Goal: Information Seeking & Learning: Learn about a topic

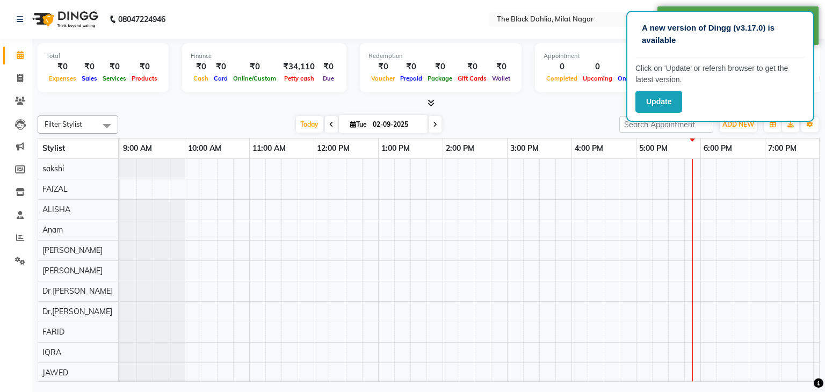
click at [654, 111] on button "Update" at bounding box center [658, 102] width 47 height 22
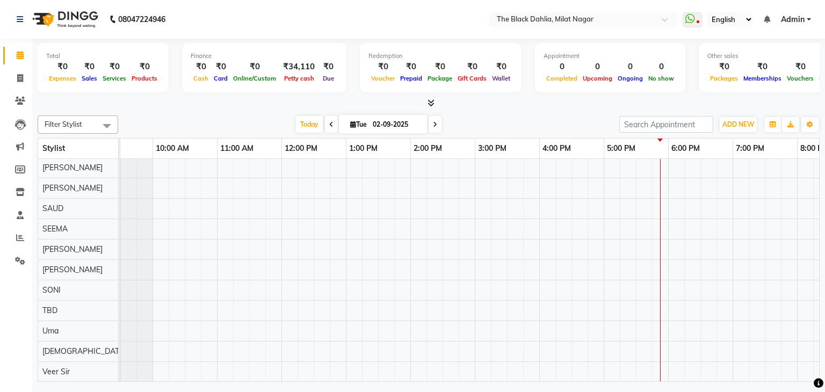
scroll to position [393, 0]
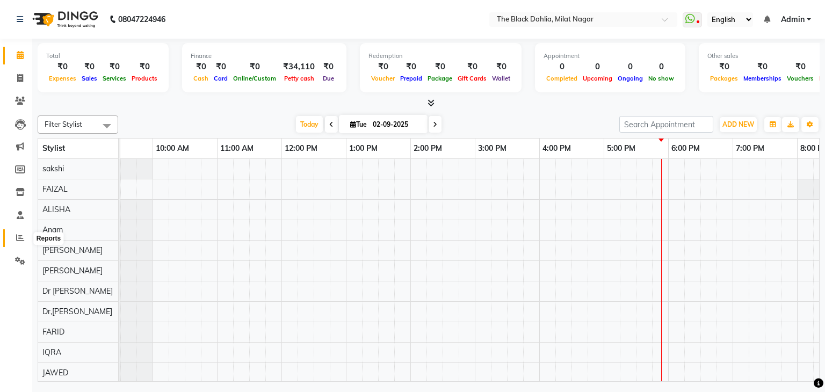
click at [20, 239] on icon at bounding box center [20, 238] width 8 height 8
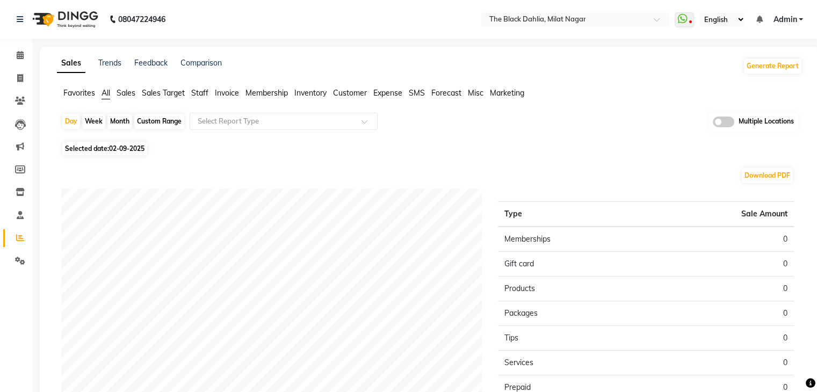
click at [115, 122] on div "Month" at bounding box center [119, 121] width 25 height 15
select select "9"
select select "2025"
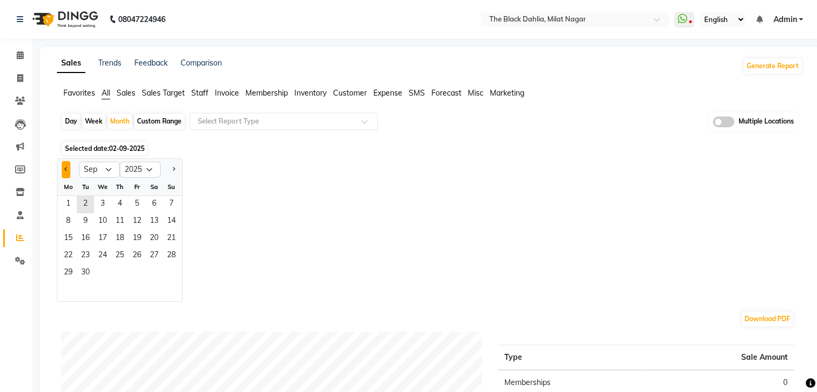
click at [69, 172] on button "Previous month" at bounding box center [66, 169] width 9 height 17
select select "8"
click at [135, 207] on span "1" at bounding box center [136, 204] width 17 height 17
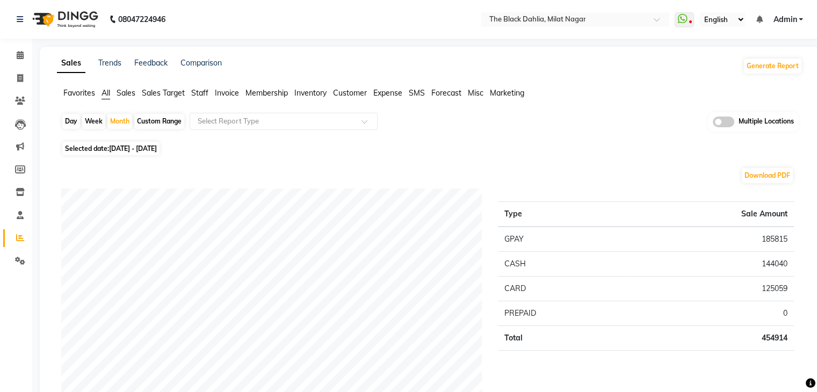
click at [199, 93] on span "Staff" at bounding box center [199, 93] width 17 height 10
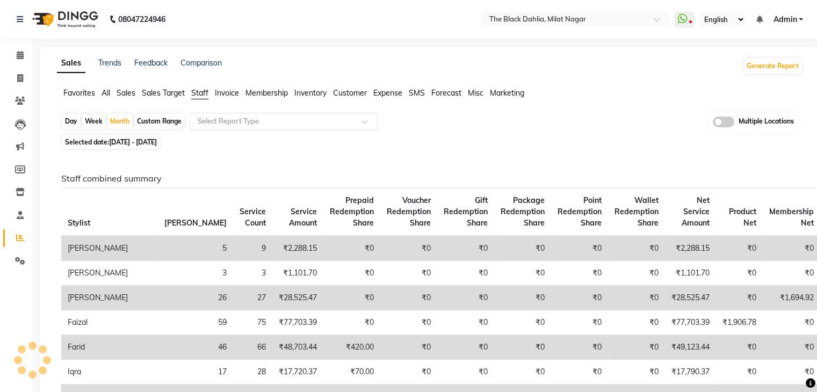
click at [216, 116] on input "text" at bounding box center [272, 121] width 155 height 11
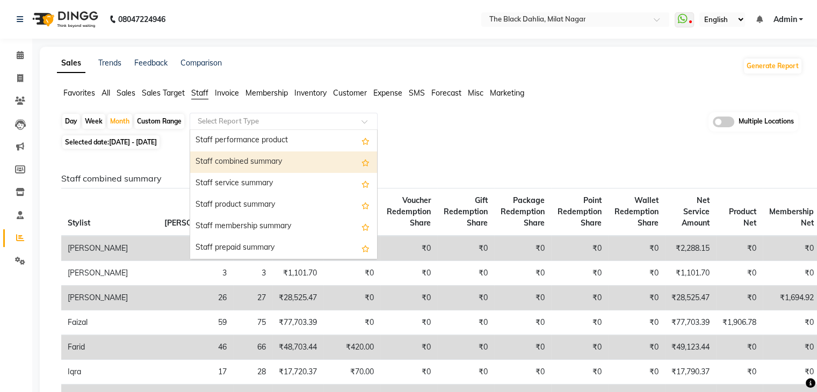
click at [290, 164] on div "Staff combined summary" at bounding box center [283, 161] width 187 height 21
select select "full_report"
select select "csv"
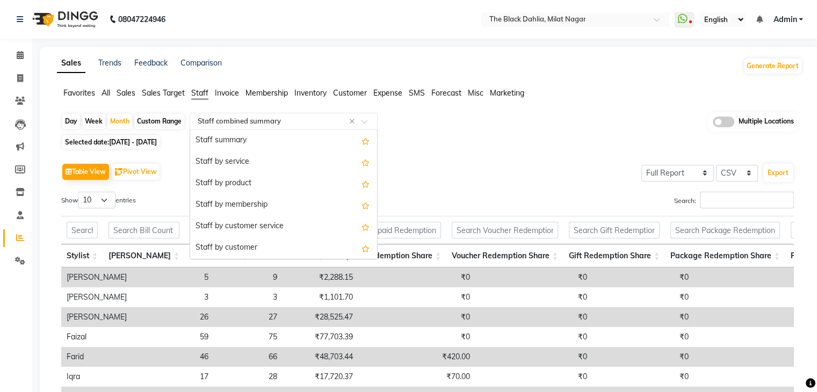
click at [249, 124] on input "text" at bounding box center [272, 121] width 155 height 11
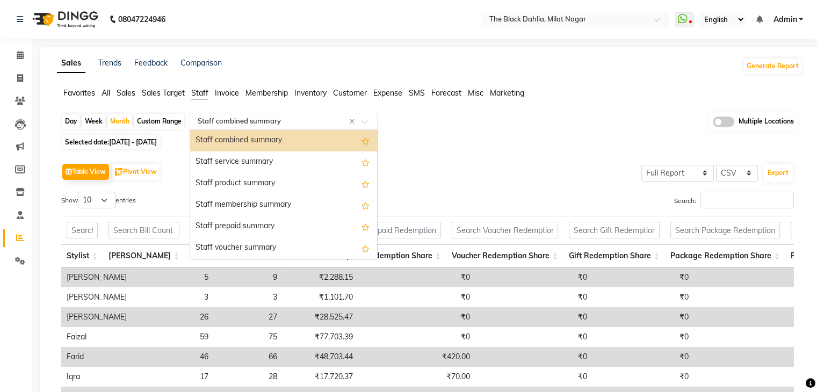
click at [251, 141] on div "Staff combined summary" at bounding box center [283, 140] width 187 height 21
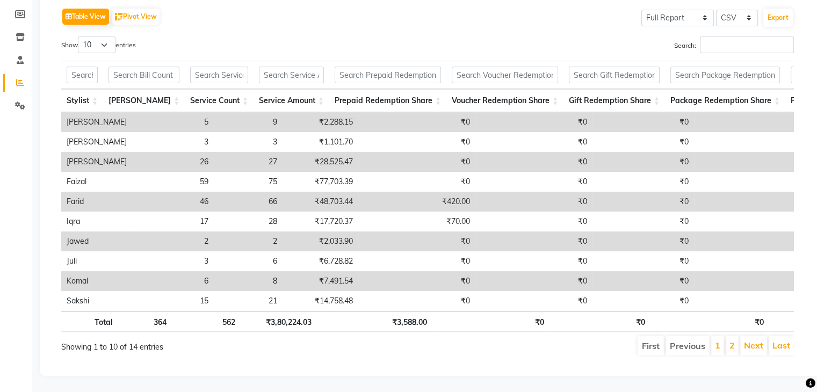
scroll to position [170, 0]
click at [747, 340] on link "Next" at bounding box center [753, 345] width 19 height 11
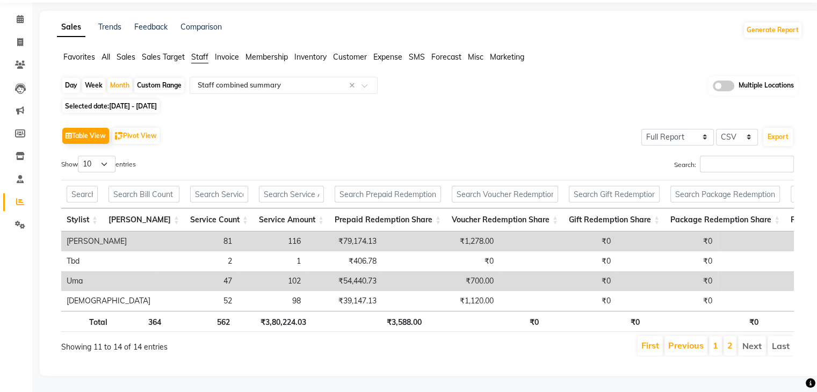
scroll to position [52, 0]
click at [688, 340] on link "Previous" at bounding box center [685, 345] width 35 height 11
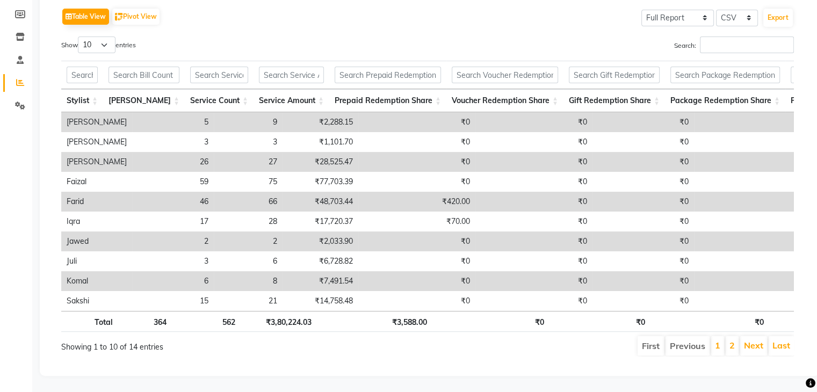
scroll to position [170, 0]
click at [301, 113] on td "₹2,288.15" at bounding box center [320, 122] width 76 height 20
copy td "2,288.15"
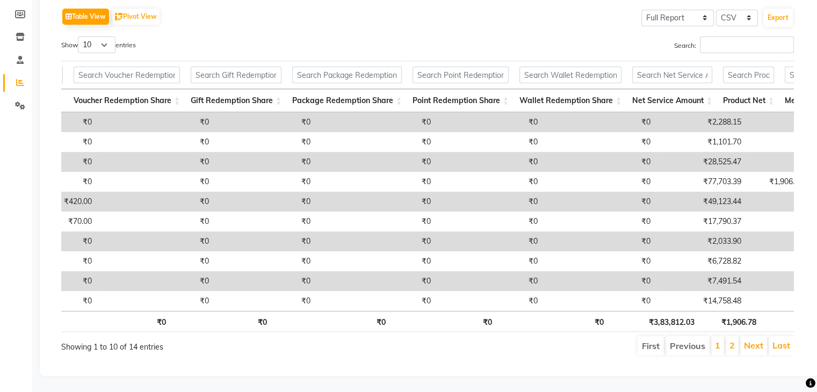
scroll to position [0, 523]
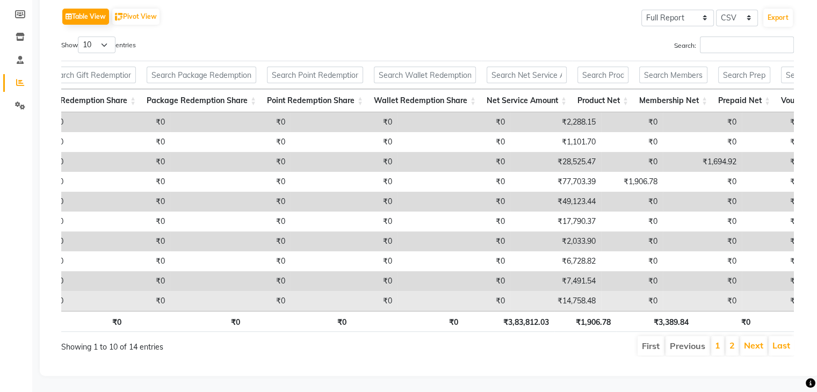
click at [741, 291] on td "₹0" at bounding box center [772, 301] width 63 height 20
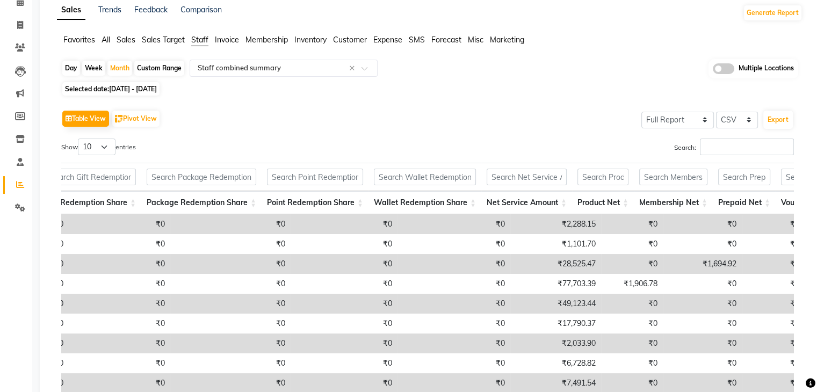
scroll to position [0, 0]
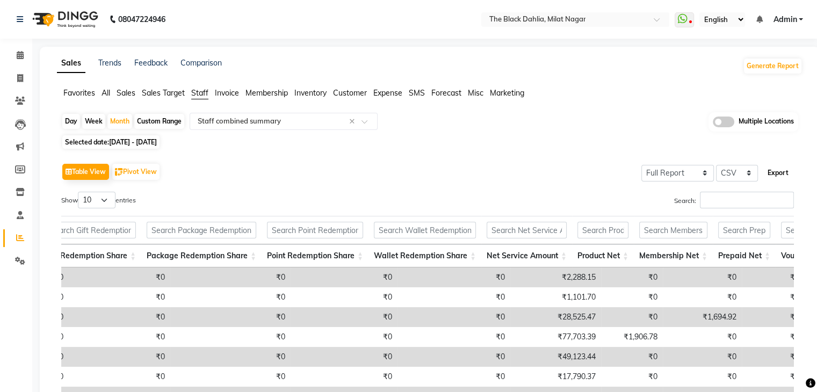
click at [780, 173] on button "Export" at bounding box center [778, 173] width 30 height 18
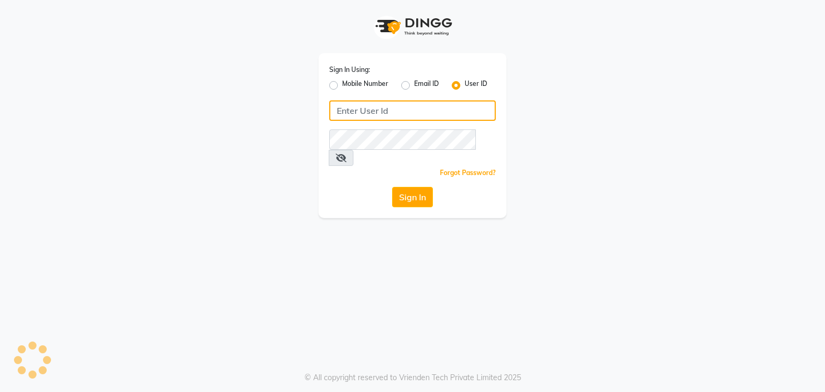
click at [369, 114] on input "Username" at bounding box center [412, 110] width 166 height 20
type input "Black"
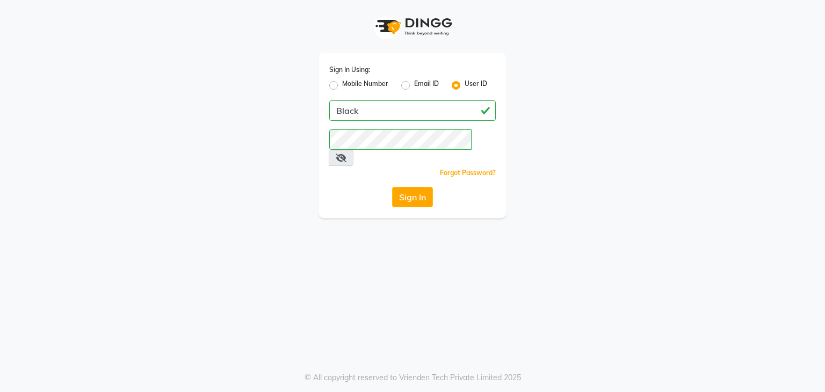
click at [346, 154] on icon at bounding box center [341, 158] width 11 height 9
click at [414, 187] on button "Sign In" at bounding box center [412, 197] width 41 height 20
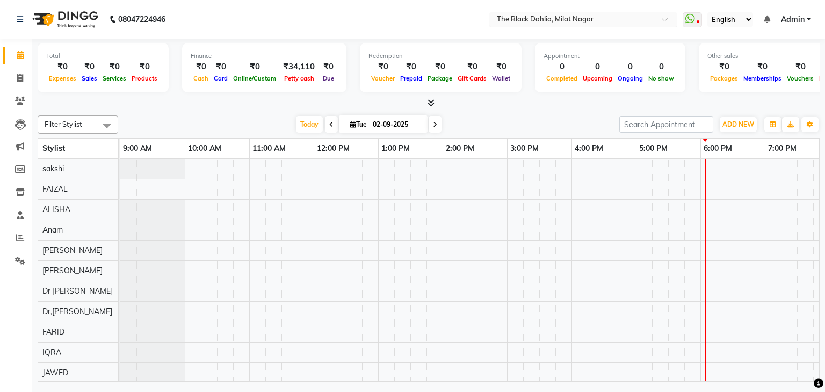
click at [549, 21] on input "text" at bounding box center [572, 20] width 156 height 11
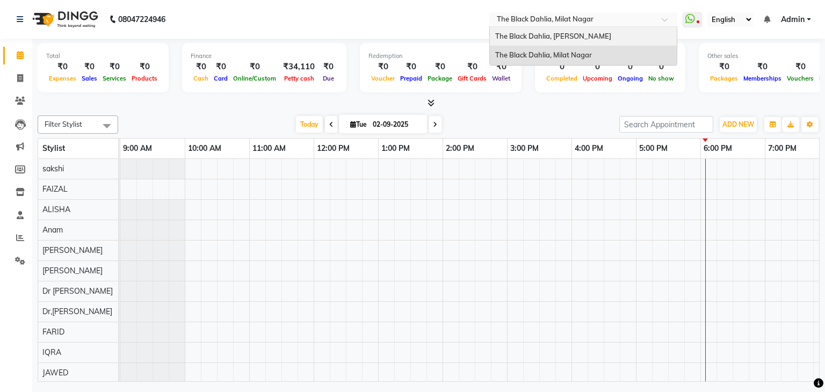
click at [547, 38] on span "The Black Dahlia, [PERSON_NAME]" at bounding box center [553, 36] width 116 height 9
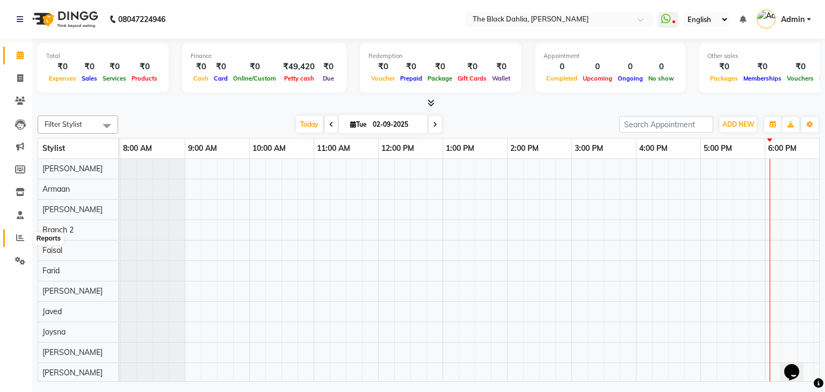
click at [20, 240] on icon at bounding box center [20, 238] width 8 height 8
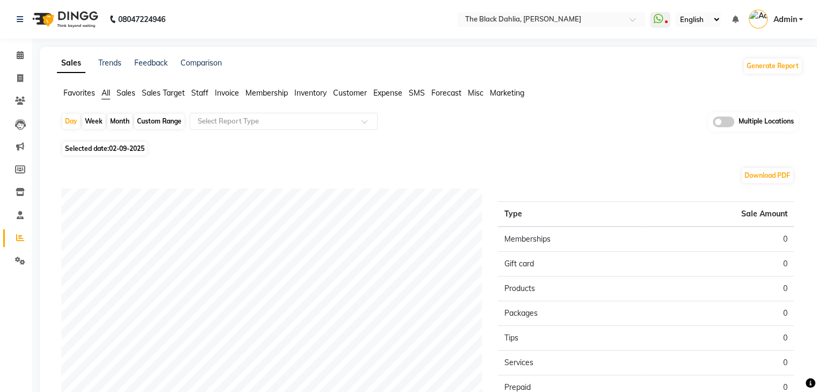
click at [125, 124] on div "Month" at bounding box center [119, 121] width 25 height 15
select select "9"
select select "2025"
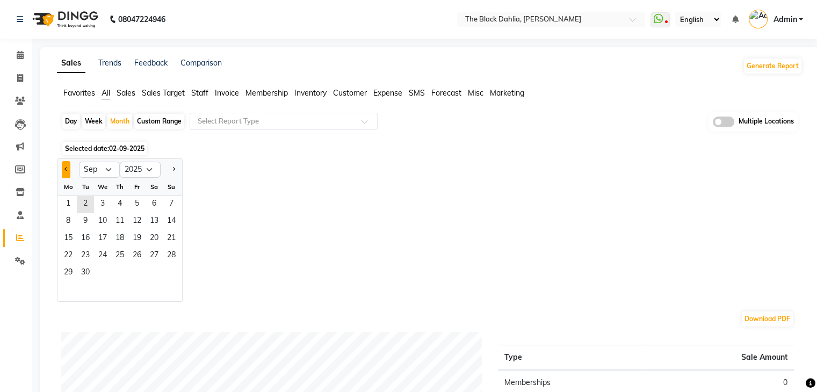
click at [68, 168] on button "Previous month" at bounding box center [66, 169] width 9 height 17
select select "8"
click at [137, 199] on span "1" at bounding box center [136, 204] width 17 height 17
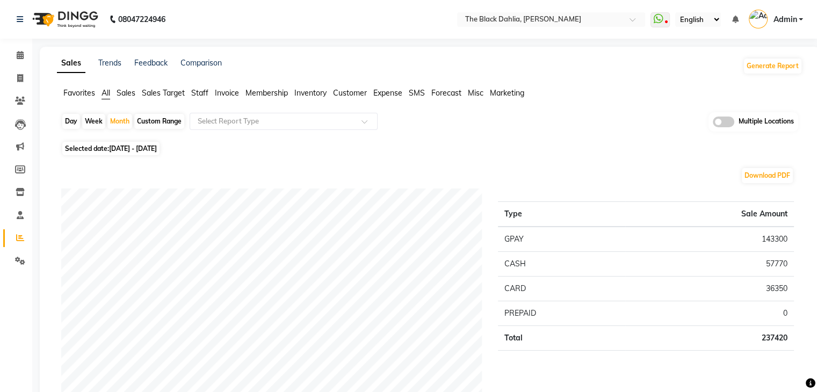
click at [195, 93] on span "Staff" at bounding box center [199, 93] width 17 height 10
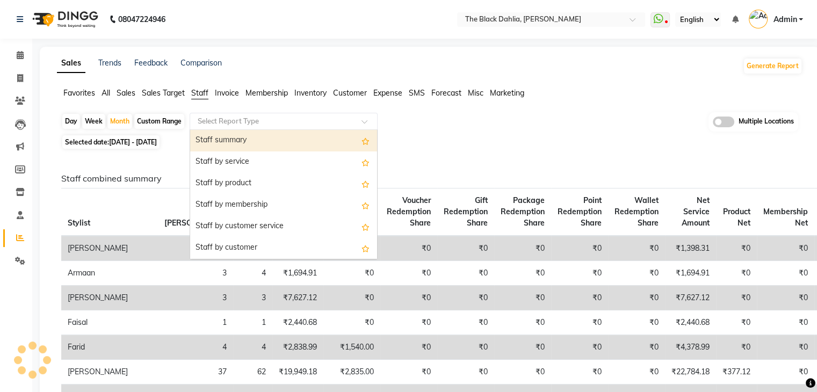
click at [219, 125] on input "text" at bounding box center [272, 121] width 155 height 11
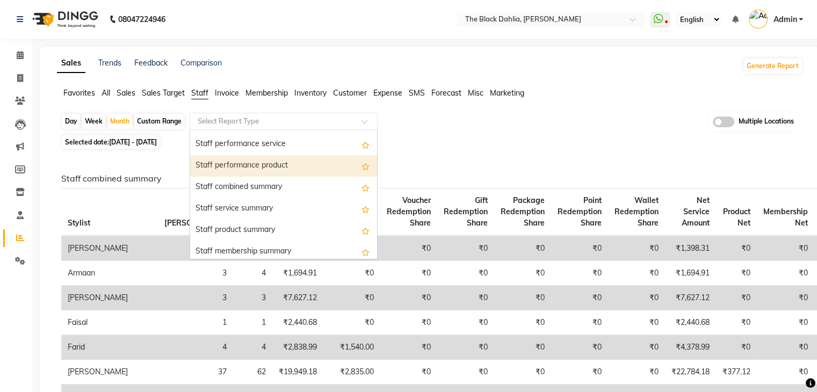
scroll to position [215, 0]
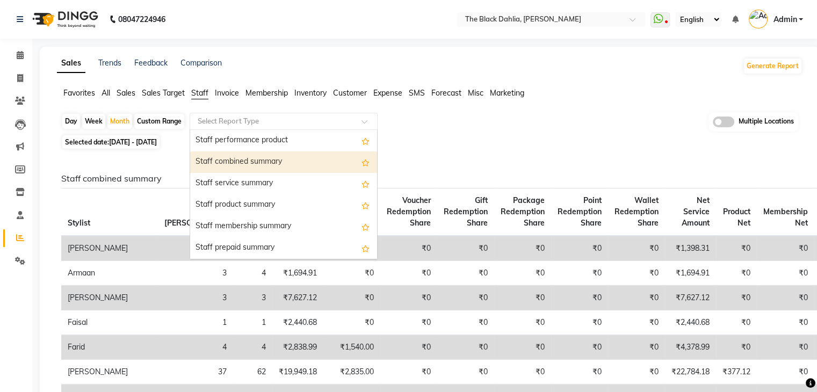
click at [267, 155] on div "Staff combined summary" at bounding box center [283, 161] width 187 height 21
select select "full_report"
select select "csv"
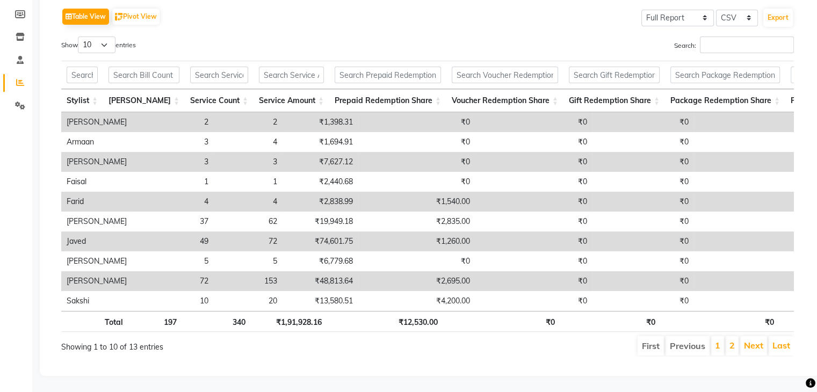
scroll to position [9, 0]
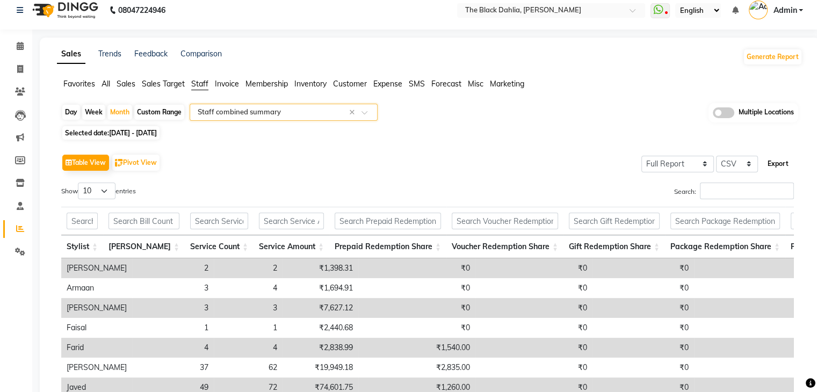
click at [788, 170] on button "Export" at bounding box center [778, 164] width 30 height 18
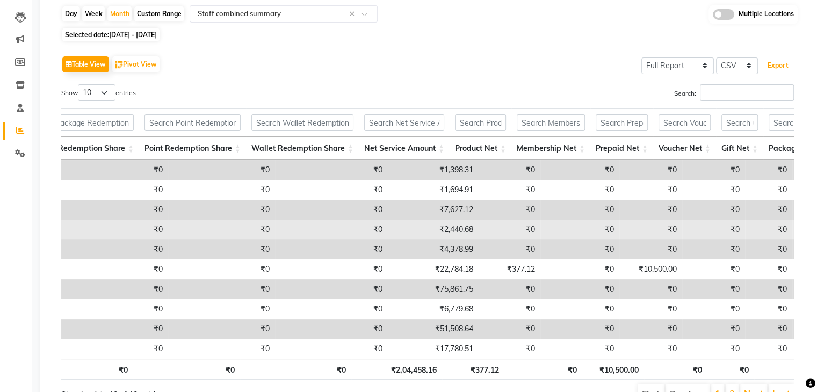
scroll to position [170, 0]
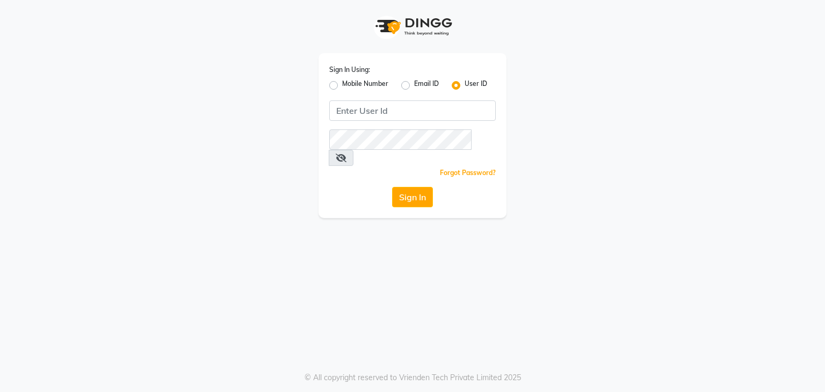
click at [374, 123] on div "Sign In Using: Mobile Number Email ID User ID Remember me Forgot Password? Sign…" at bounding box center [412, 135] width 188 height 165
click at [378, 119] on input "Username" at bounding box center [412, 110] width 166 height 20
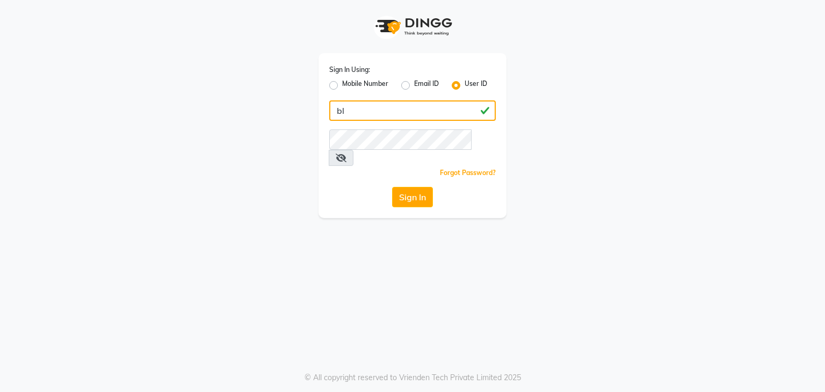
type input "b"
type input "Black"
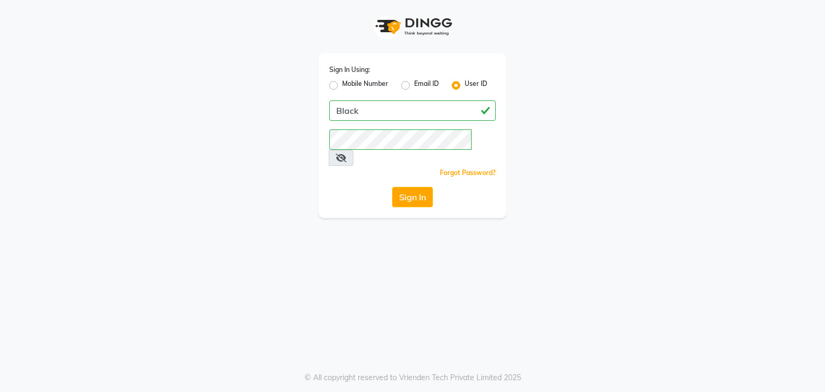
click at [353, 150] on span at bounding box center [341, 158] width 25 height 16
click at [346, 154] on icon at bounding box center [341, 158] width 11 height 9
click at [403, 187] on button "Sign In" at bounding box center [412, 197] width 41 height 20
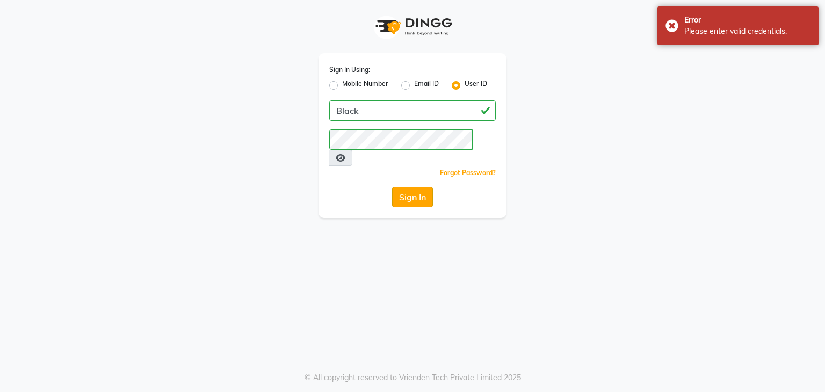
click at [412, 190] on button "Sign In" at bounding box center [412, 197] width 41 height 20
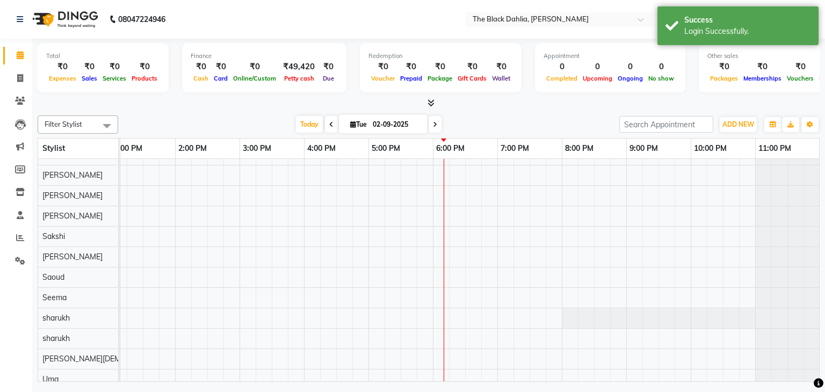
scroll to position [272, 0]
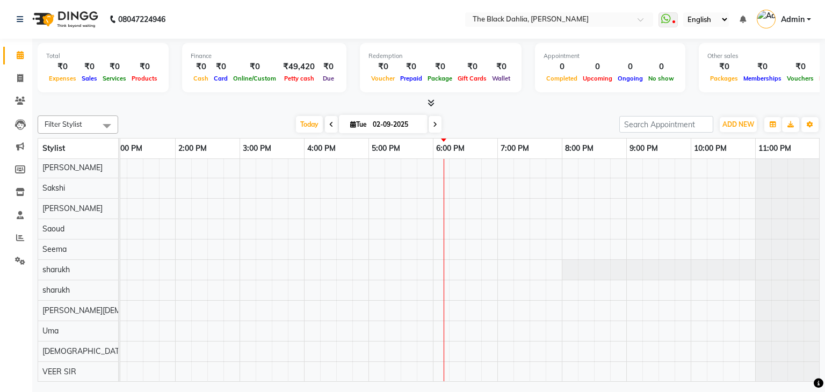
click at [809, 9] on nav "08047224946 Select Location × The Black Dahlia, Andheri West WhatsApp Status ✕ …" at bounding box center [412, 19] width 825 height 39
click at [497, 112] on div "Filter Stylist Select All Alisha Armaan Bhagyashree Branch 2 Faisal Farid Iqra …" at bounding box center [429, 246] width 782 height 271
click at [809, 11] on link "Admin" at bounding box center [784, 20] width 54 height 18
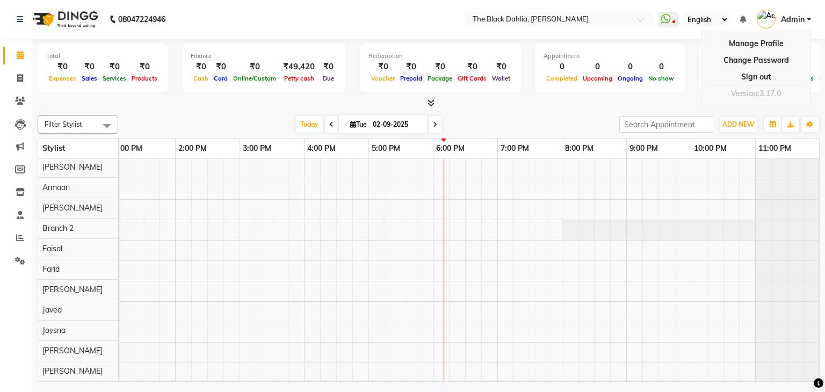
scroll to position [0, 0]
click at [21, 239] on icon at bounding box center [20, 238] width 8 height 8
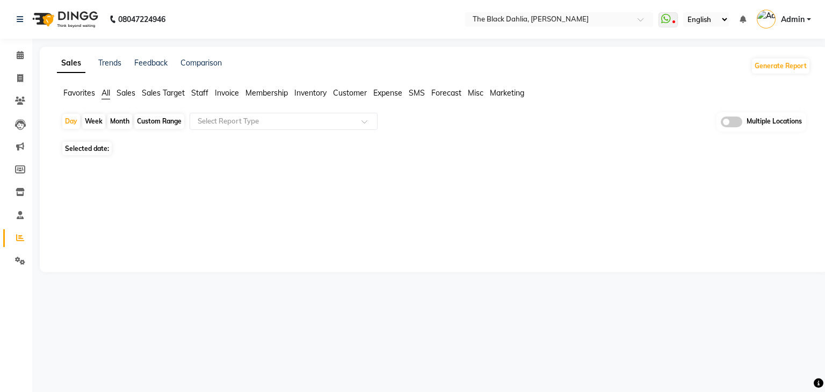
click at [123, 121] on div "Month" at bounding box center [119, 121] width 25 height 15
select select "9"
select select "2025"
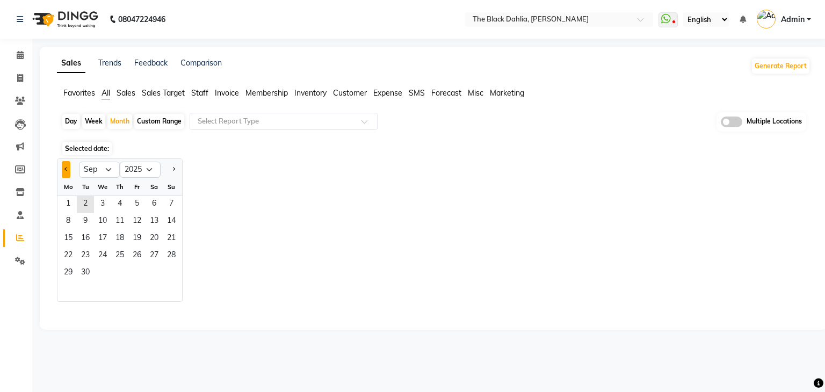
click at [64, 168] on button "Previous month" at bounding box center [66, 169] width 9 height 17
select select "8"
click at [136, 204] on span "1" at bounding box center [136, 204] width 17 height 17
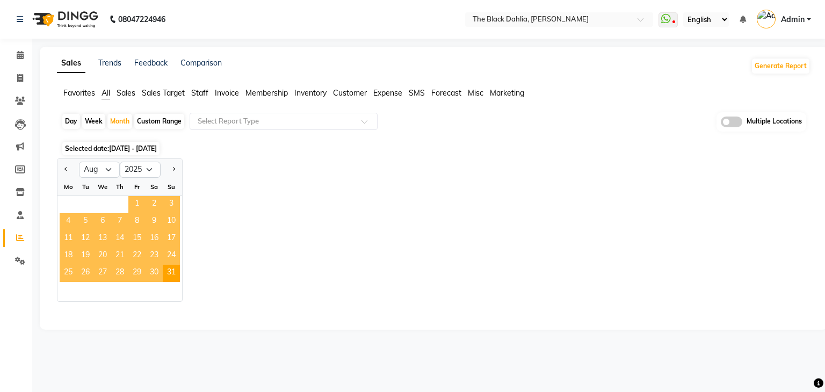
click at [130, 198] on span "1" at bounding box center [136, 204] width 17 height 17
click at [132, 203] on span "1" at bounding box center [136, 204] width 17 height 17
click at [241, 119] on input "text" at bounding box center [272, 121] width 155 height 11
click at [236, 132] on div "No items found" at bounding box center [283, 140] width 187 height 20
click at [202, 94] on span "Staff" at bounding box center [199, 93] width 17 height 10
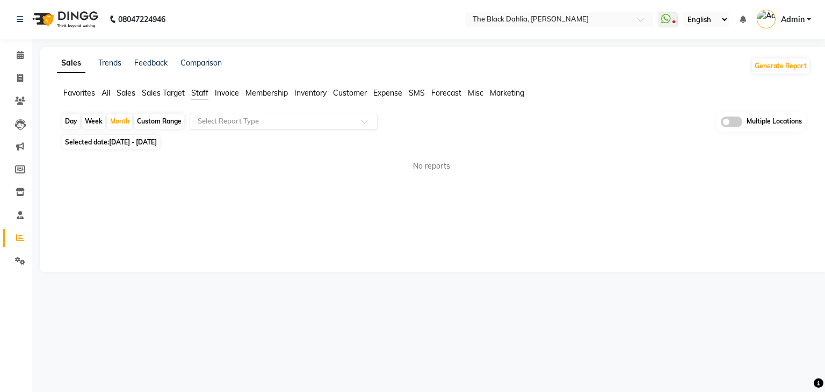
click at [226, 121] on input "text" at bounding box center [272, 121] width 155 height 11
click at [249, 105] on div "Favorites All Sales Sales Target Staff Invoice Membership Inventory Customer Ex…" at bounding box center [433, 98] width 769 height 20
click at [200, 97] on span "Staff" at bounding box center [199, 93] width 17 height 10
click at [120, 126] on div "Month" at bounding box center [119, 121] width 25 height 15
select select "8"
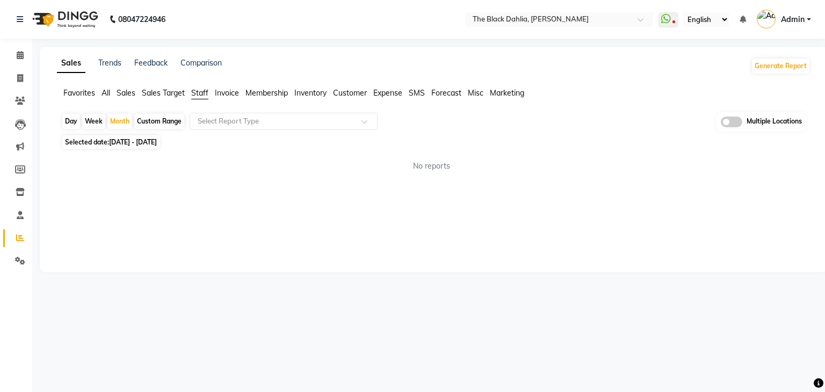
select select "2025"
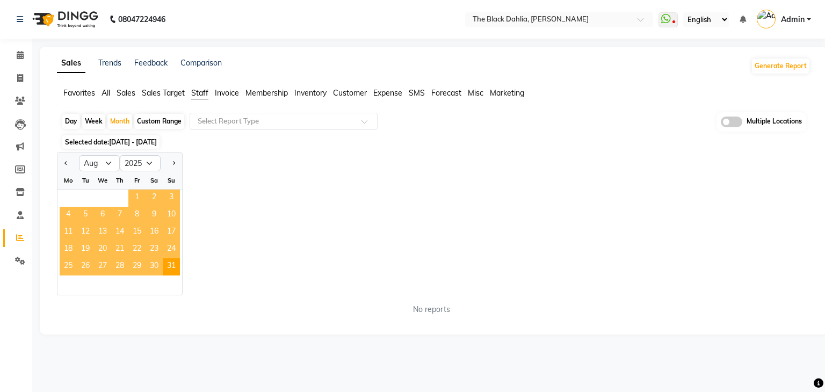
click at [138, 197] on span "1" at bounding box center [136, 198] width 17 height 17
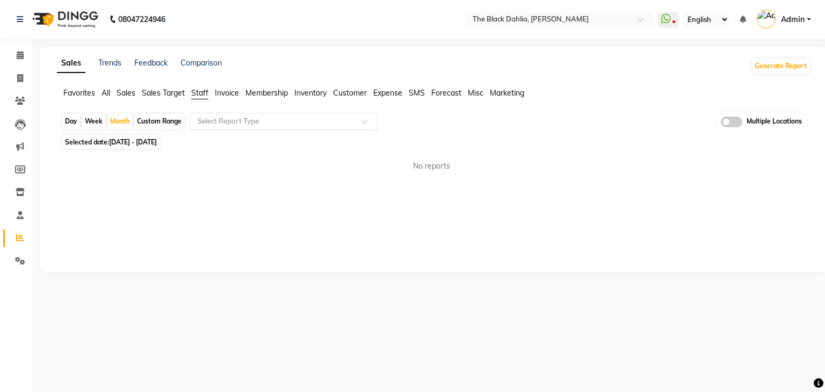
click at [314, 121] on input "text" at bounding box center [272, 121] width 155 height 11
click at [406, 179] on div "No reports" at bounding box center [432, 166] width 758 height 28
click at [812, 11] on ul "WhatsApp Status ✕ Status: Disconnected Most Recent Message: 01-09-2025 05:50 PM…" at bounding box center [737, 20] width 158 height 18
drag, startPoint x: 702, startPoint y: 152, endPoint x: 682, endPoint y: 151, distance: 19.9
click at [702, 152] on div "No reports" at bounding box center [432, 166] width 758 height 28
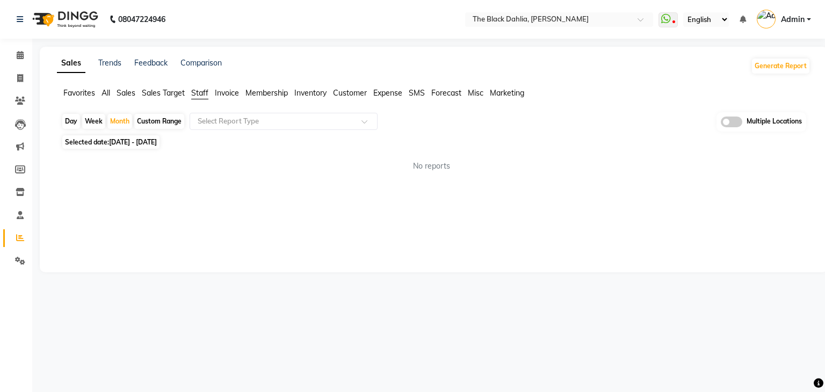
click at [624, 150] on div "Day Week Month Custom Range Select Report Type Multiple Locations Selected date…" at bounding box center [433, 146] width 753 height 68
click at [730, 154] on div "No reports" at bounding box center [432, 166] width 758 height 28
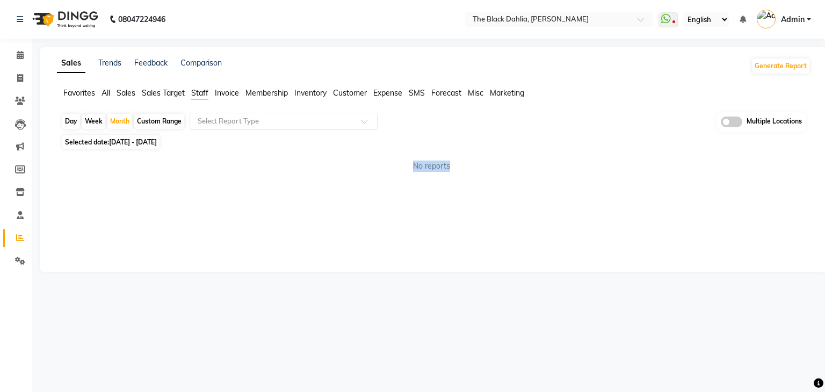
click at [730, 154] on div "No reports" at bounding box center [432, 166] width 758 height 28
click at [459, 152] on div "No reports" at bounding box center [432, 166] width 758 height 28
click at [663, 147] on div "Selected date: 01-08-2025 - 31-08-2025" at bounding box center [435, 141] width 749 height 11
click at [810, 11] on link "Admin" at bounding box center [784, 20] width 54 height 18
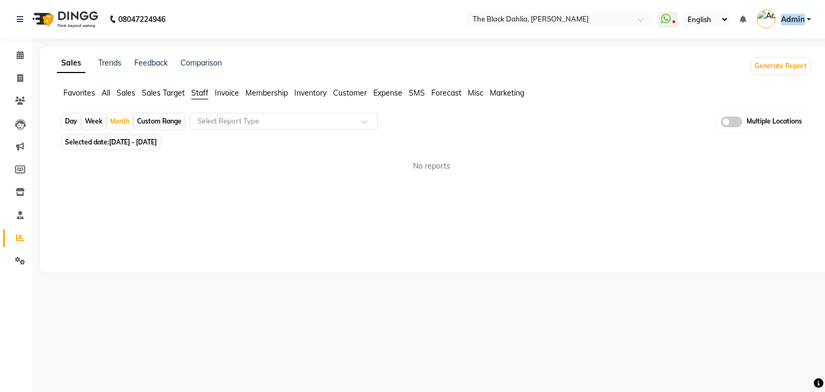
click at [810, 11] on link "Admin" at bounding box center [784, 20] width 54 height 18
click at [646, 149] on div "Day Week Month Custom Range Select Report Type Multiple Locations Selected date…" at bounding box center [433, 146] width 753 height 68
click at [709, 154] on div "No reports" at bounding box center [432, 166] width 758 height 28
click at [813, 13] on ul "WhatsApp Status ✕ Status: Disconnected Most Recent Message: 01-09-2025 05:50 PM…" at bounding box center [737, 20] width 158 height 18
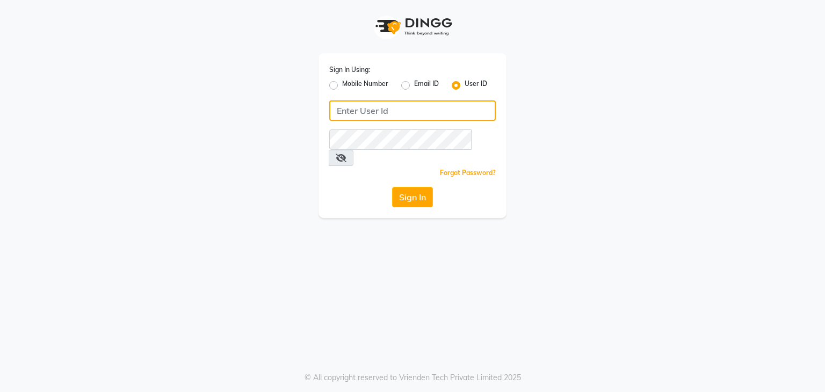
click at [430, 106] on input "Username" at bounding box center [412, 110] width 166 height 20
type input "Black"
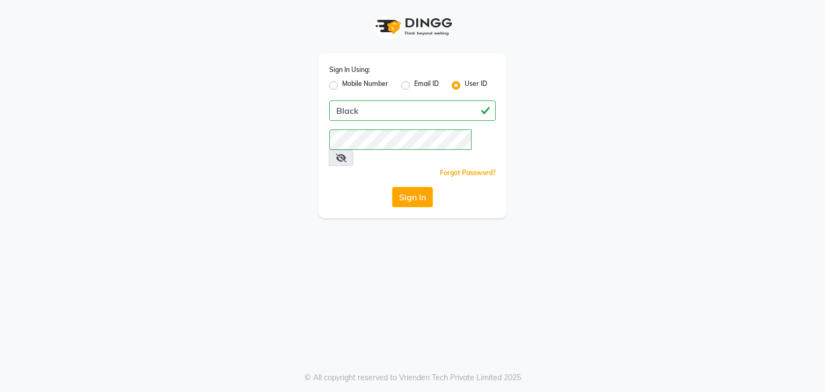
click at [346, 154] on icon at bounding box center [341, 158] width 11 height 9
click at [409, 187] on button "Sign In" at bounding box center [412, 197] width 41 height 20
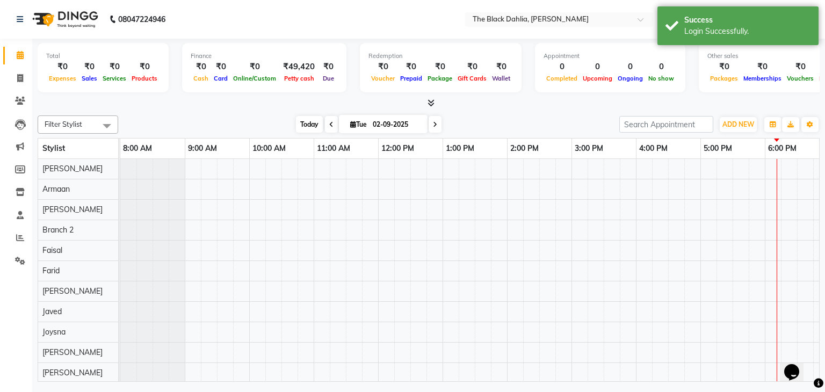
click at [308, 120] on span "Today" at bounding box center [309, 124] width 27 height 17
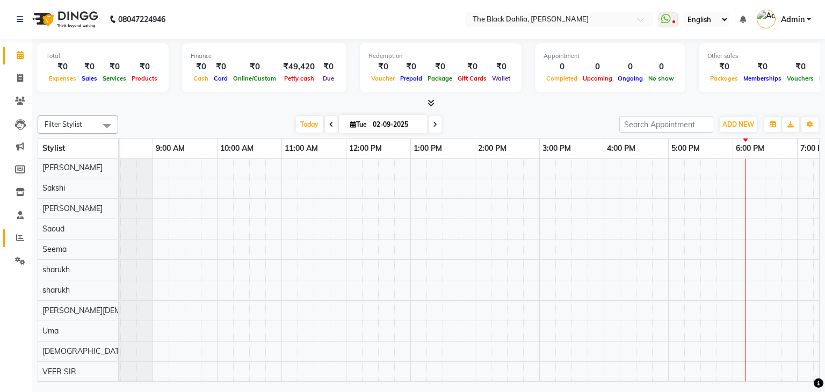
click at [26, 246] on link "Reports" at bounding box center [16, 238] width 26 height 18
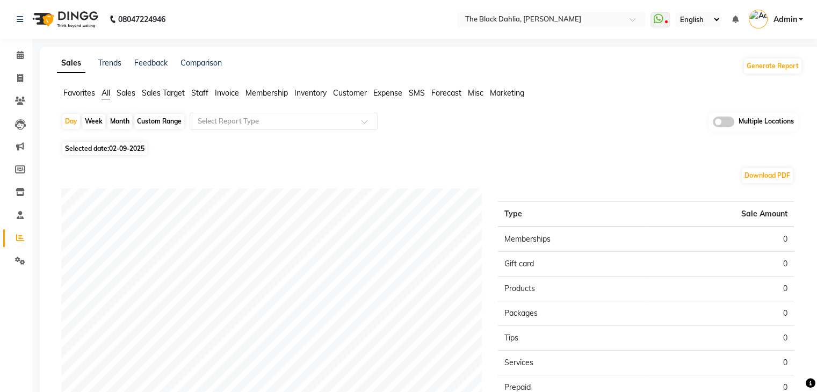
click at [203, 93] on span "Staff" at bounding box center [199, 93] width 17 height 10
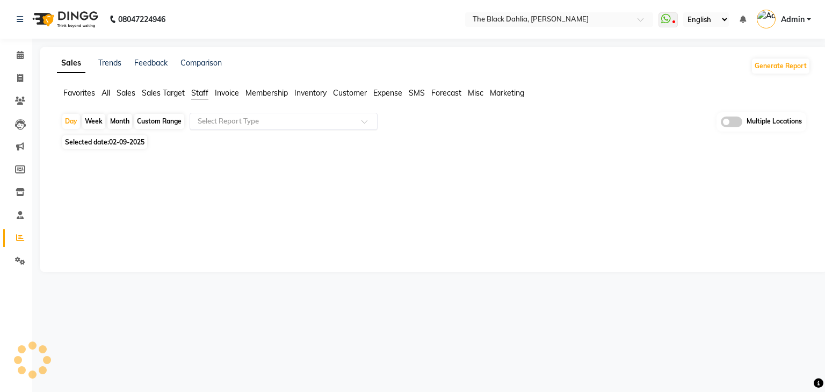
click at [218, 118] on input "text" at bounding box center [272, 121] width 155 height 11
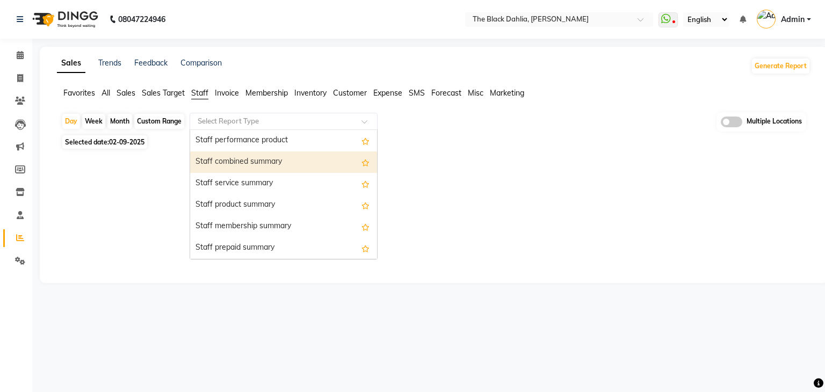
click at [244, 166] on div "Staff combined summary" at bounding box center [283, 161] width 187 height 21
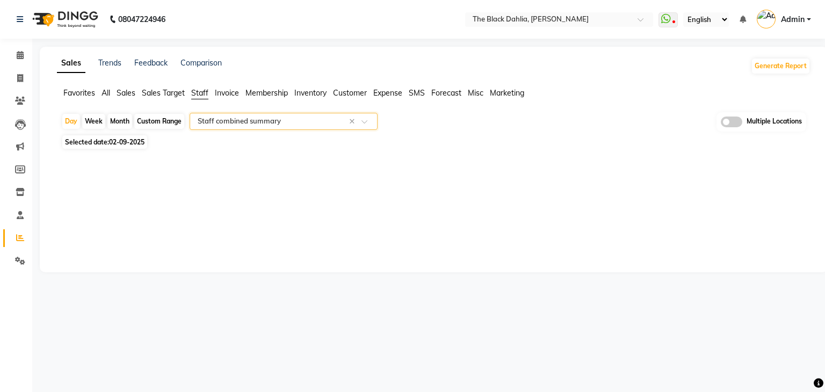
click at [122, 116] on div "Month" at bounding box center [119, 121] width 25 height 15
select select "9"
select select "2025"
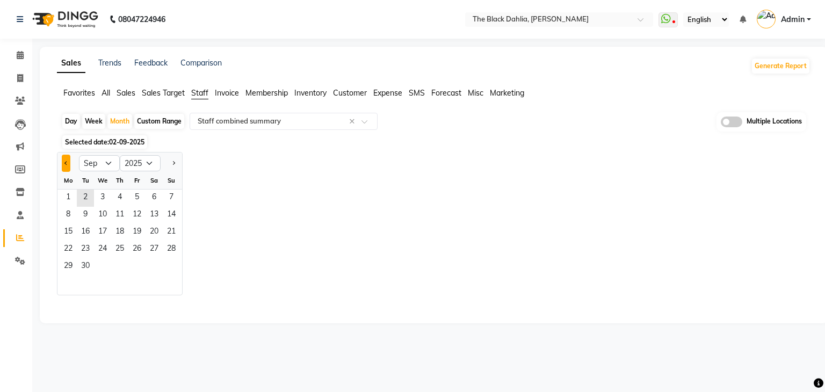
click at [64, 162] on span "Previous month" at bounding box center [66, 163] width 4 height 4
select select "8"
click at [143, 193] on span "1" at bounding box center [136, 198] width 17 height 17
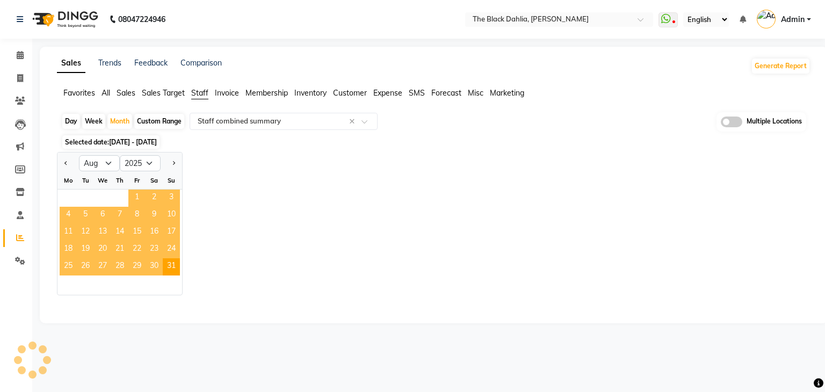
select select "full_report"
select select "csv"
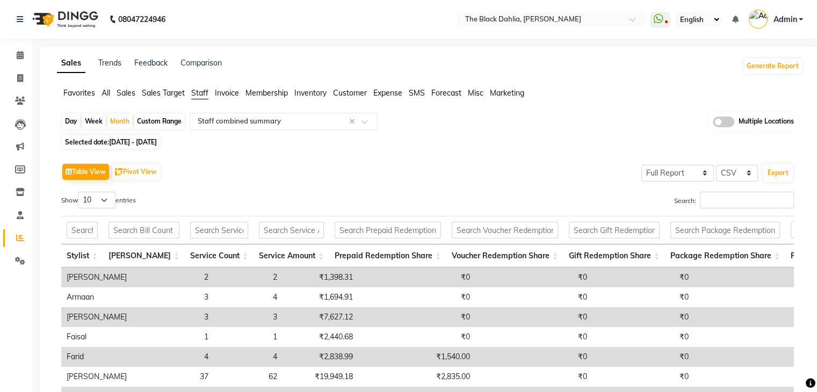
click at [127, 93] on span "Sales" at bounding box center [126, 93] width 19 height 10
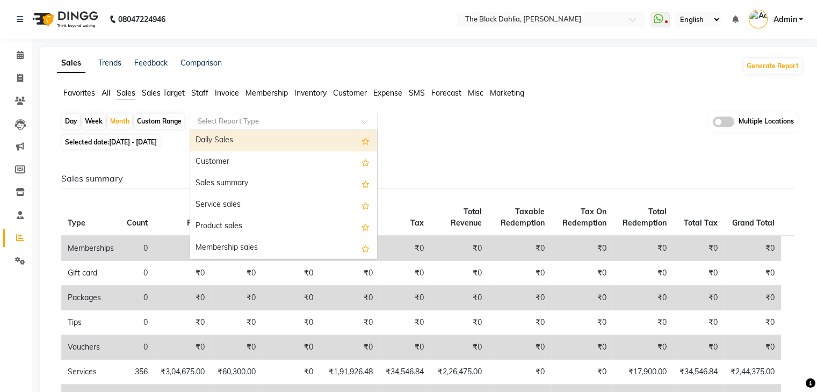
click at [229, 120] on input "text" at bounding box center [272, 121] width 155 height 11
click at [196, 93] on span "Staff" at bounding box center [199, 93] width 17 height 10
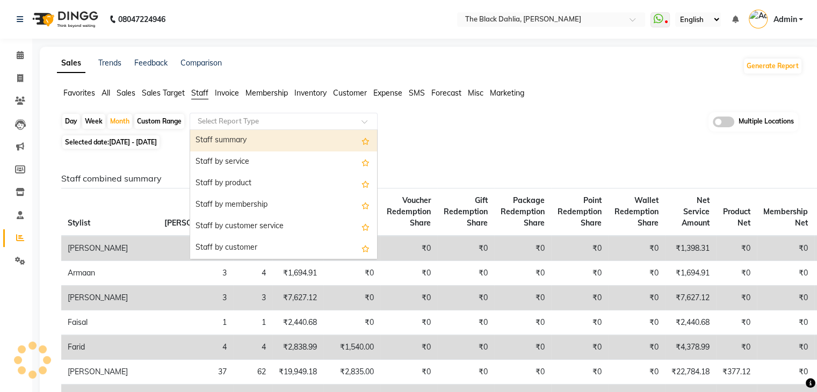
click at [221, 125] on input "text" at bounding box center [272, 121] width 155 height 11
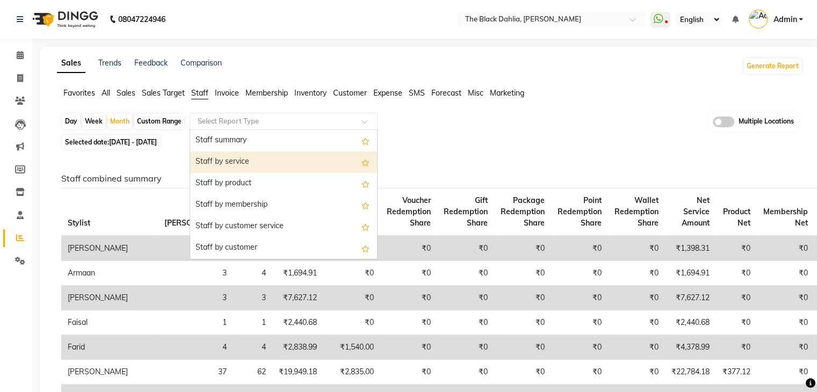
click at [228, 164] on div "Staff by service" at bounding box center [283, 161] width 187 height 21
select select "full_report"
select select "csv"
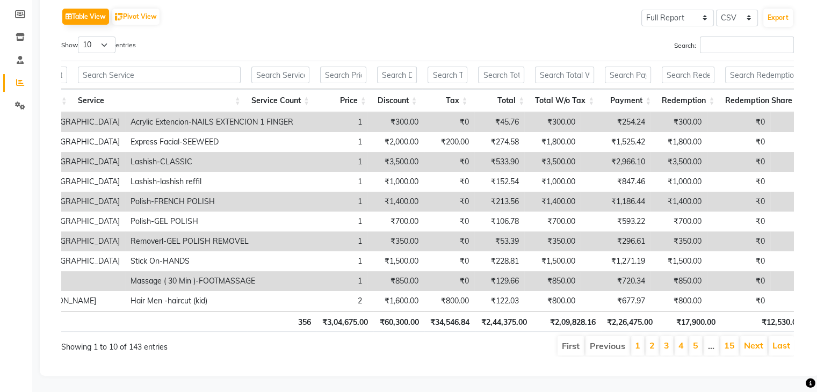
scroll to position [0, 38]
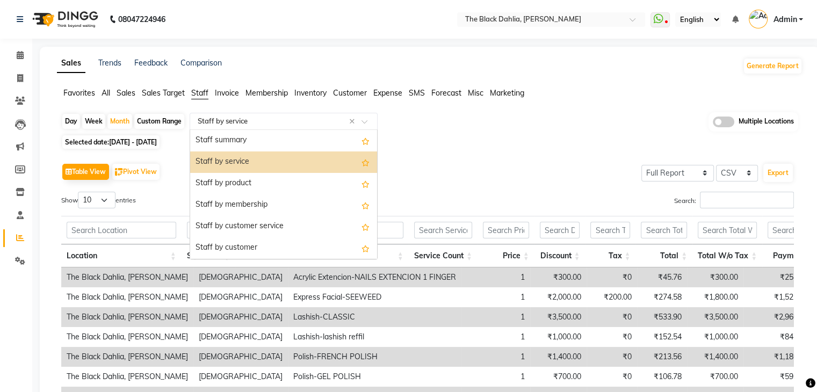
click at [218, 122] on input "text" at bounding box center [272, 121] width 155 height 11
click at [337, 157] on div "Staff by service" at bounding box center [283, 161] width 187 height 21
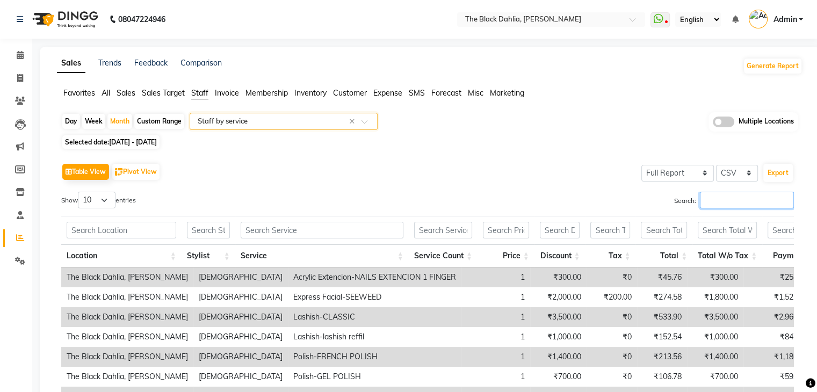
click at [722, 202] on input "Search:" at bounding box center [747, 200] width 94 height 17
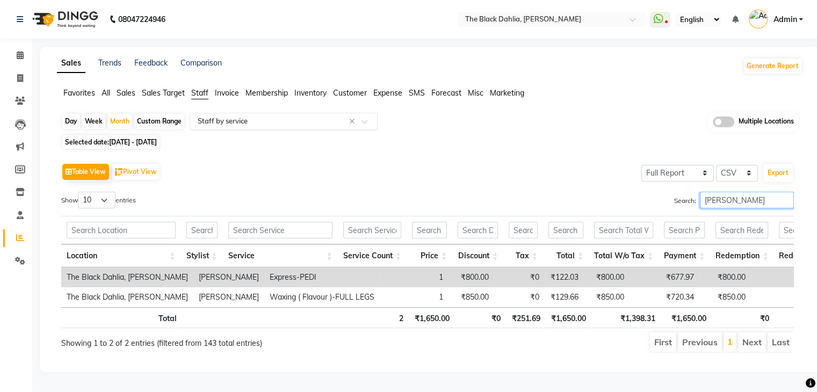
type input "alisha"
click at [234, 116] on input "text" at bounding box center [272, 121] width 155 height 11
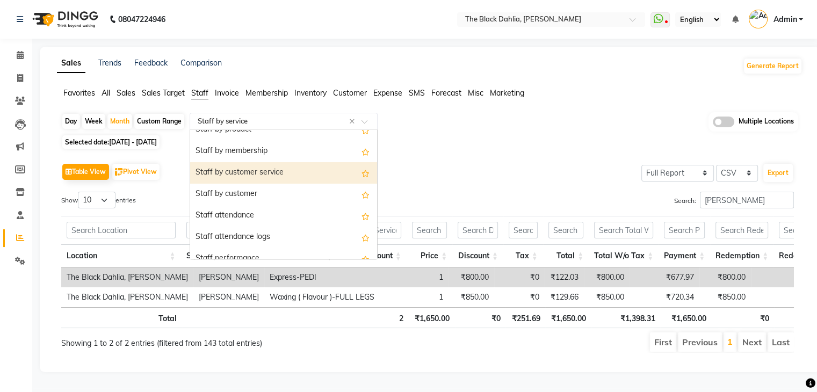
click at [278, 162] on div "Staff by customer service" at bounding box center [283, 172] width 187 height 21
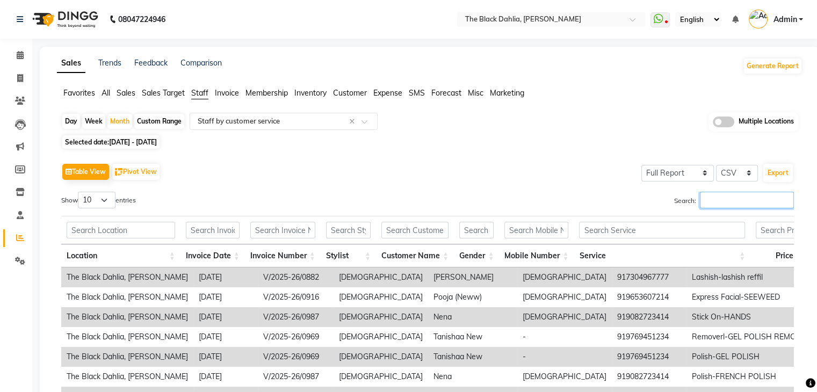
click at [731, 200] on input "Search:" at bounding box center [747, 200] width 94 height 17
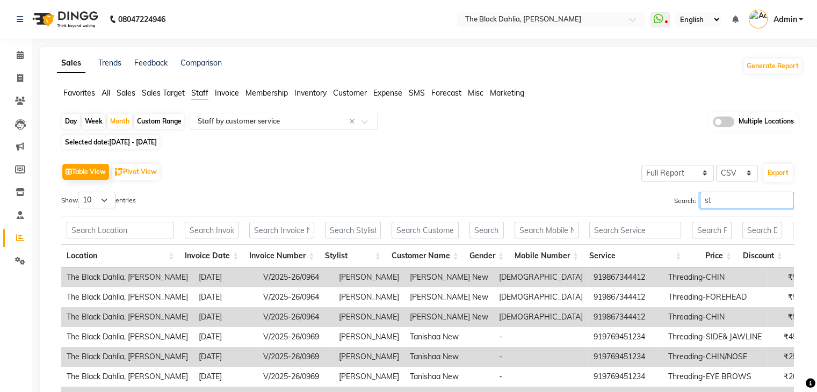
type input "s"
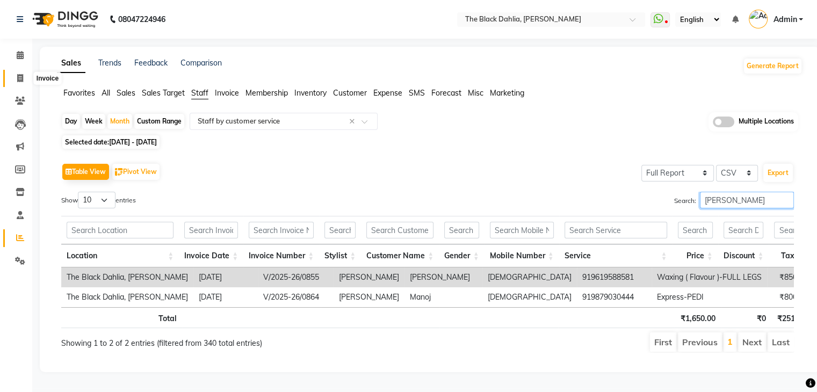
type input "[PERSON_NAME]"
click at [20, 84] on span at bounding box center [20, 78] width 19 height 12
select select "5211"
select select "service"
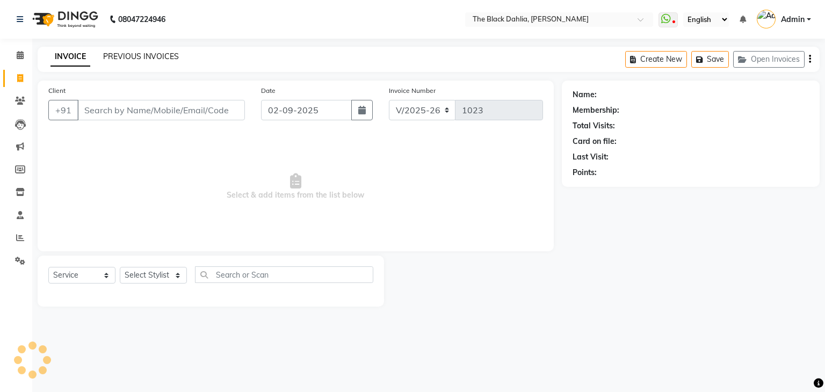
click at [129, 59] on link "PREVIOUS INVOICES" at bounding box center [141, 57] width 76 height 10
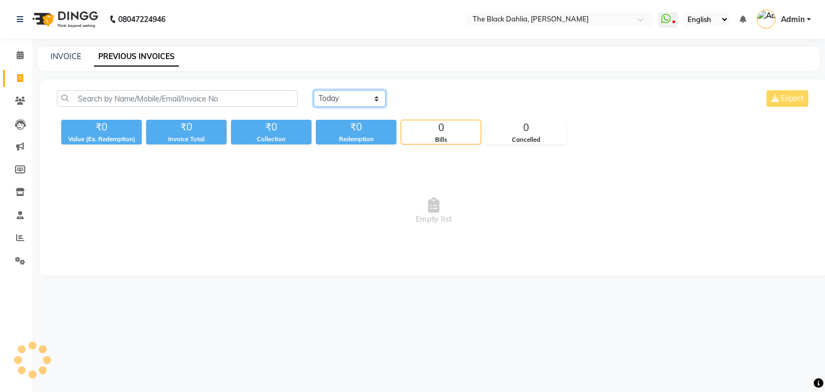
click at [346, 101] on select "Today Yesterday Custom Range" at bounding box center [350, 98] width 72 height 17
select select "range"
click at [314, 90] on select "Today Yesterday Custom Range" at bounding box center [350, 98] width 72 height 17
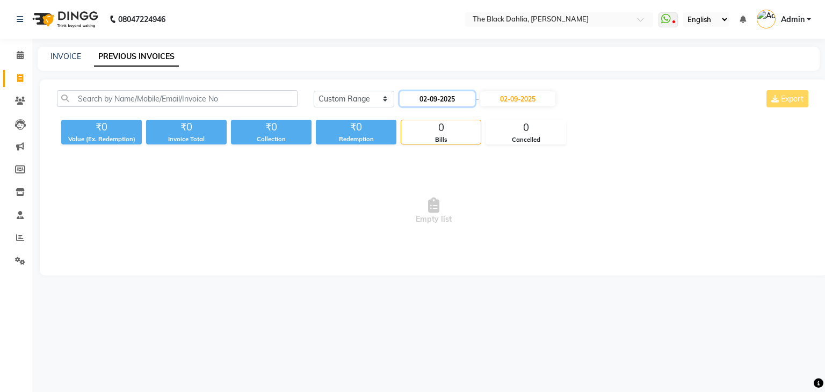
click at [441, 101] on input "02-09-2025" at bounding box center [436, 98] width 75 height 15
select select "9"
select select "2025"
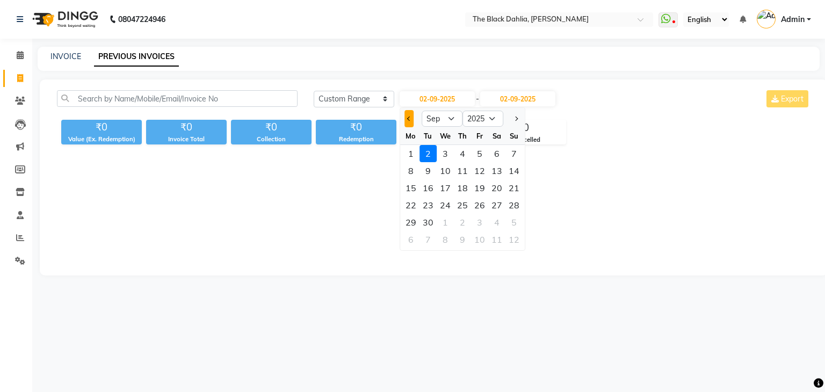
click at [411, 121] on button "Previous month" at bounding box center [408, 118] width 9 height 17
select select "8"
click at [500, 157] on div "2" at bounding box center [496, 153] width 17 height 17
type input "02-08-2025"
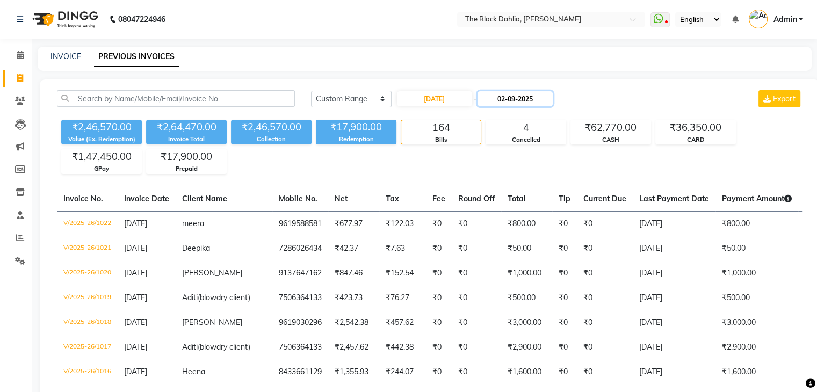
click at [540, 100] on input "02-09-2025" at bounding box center [514, 98] width 75 height 15
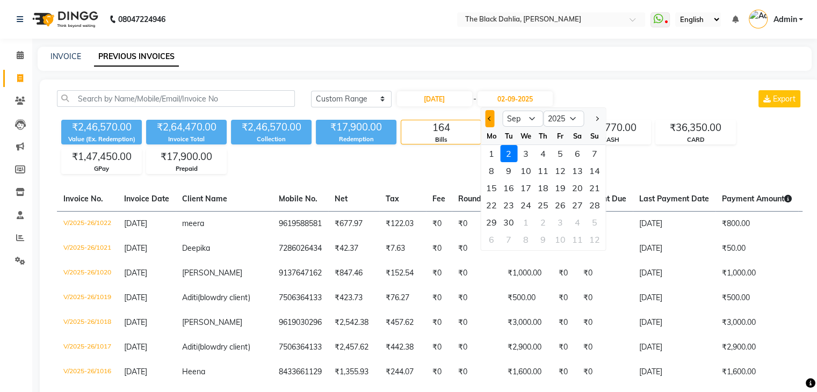
click at [492, 119] on button "Previous month" at bounding box center [489, 118] width 9 height 17
select select "8"
click at [580, 155] on div "2" at bounding box center [577, 153] width 17 height 17
type input "02-08-2025"
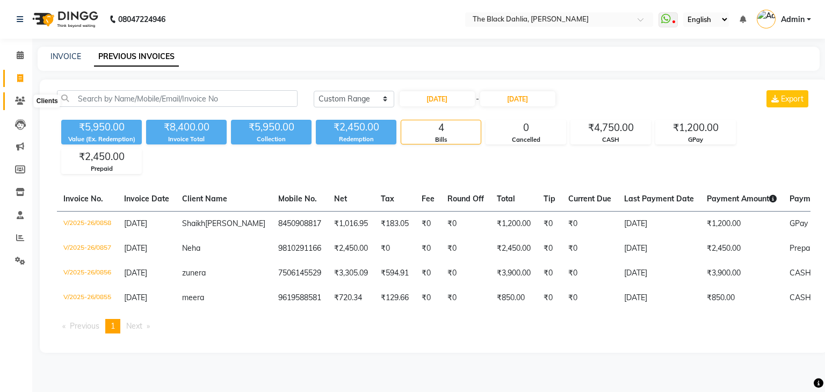
click at [19, 105] on span at bounding box center [20, 101] width 19 height 12
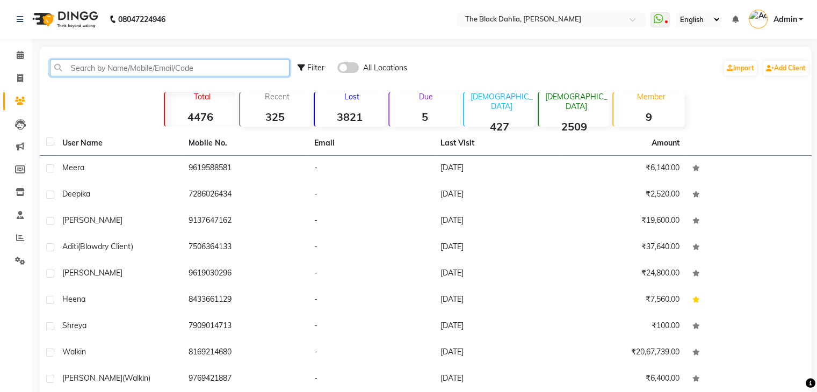
click at [118, 71] on input "text" at bounding box center [169, 68] width 239 height 17
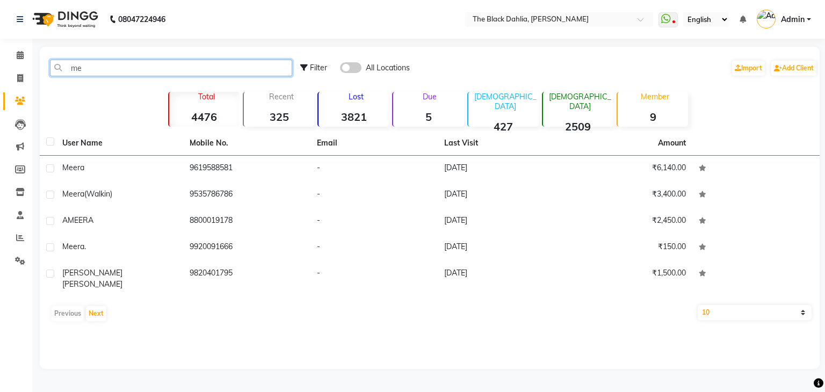
type input "m"
type input "Meera"
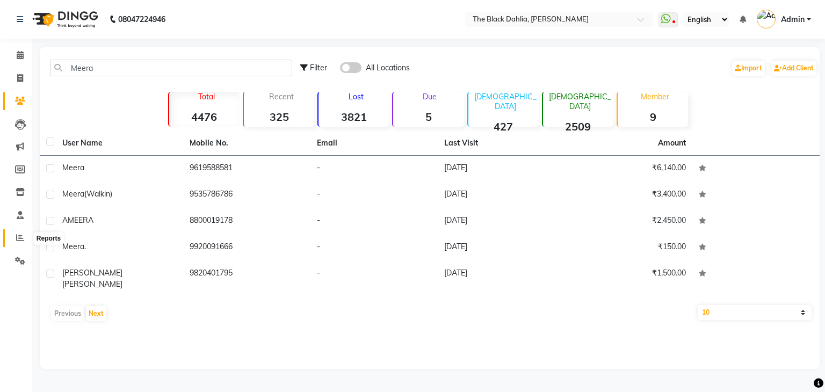
click at [19, 241] on icon at bounding box center [20, 238] width 8 height 8
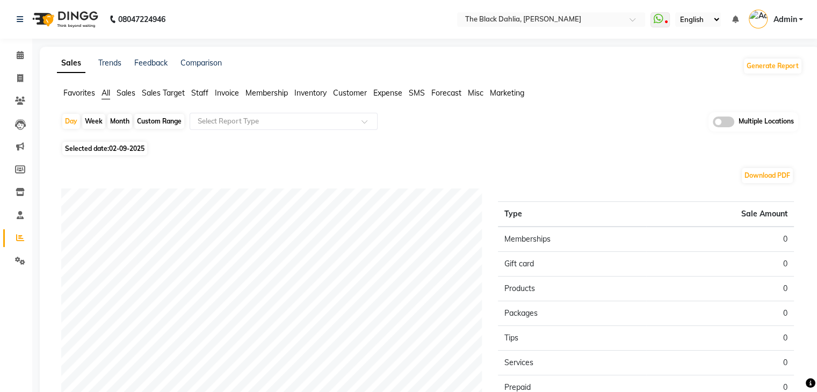
click at [198, 96] on span "Staff" at bounding box center [199, 93] width 17 height 10
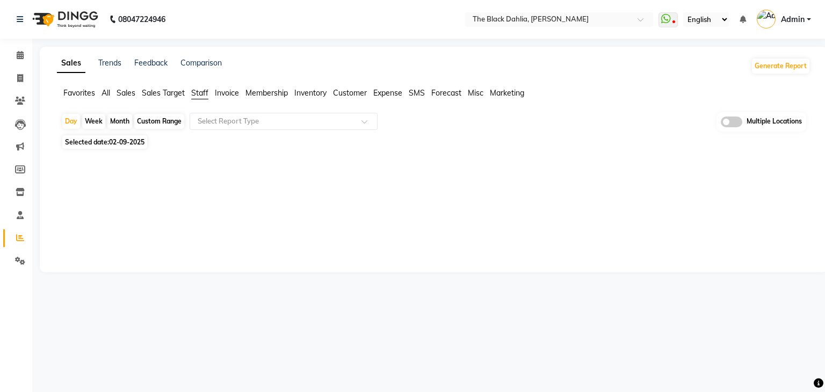
click at [226, 124] on input "text" at bounding box center [272, 121] width 155 height 11
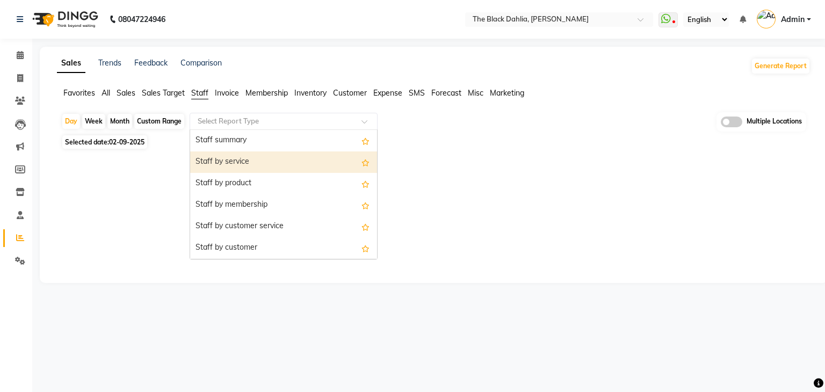
click at [120, 114] on div "Month" at bounding box center [119, 121] width 25 height 15
select select "9"
select select "2025"
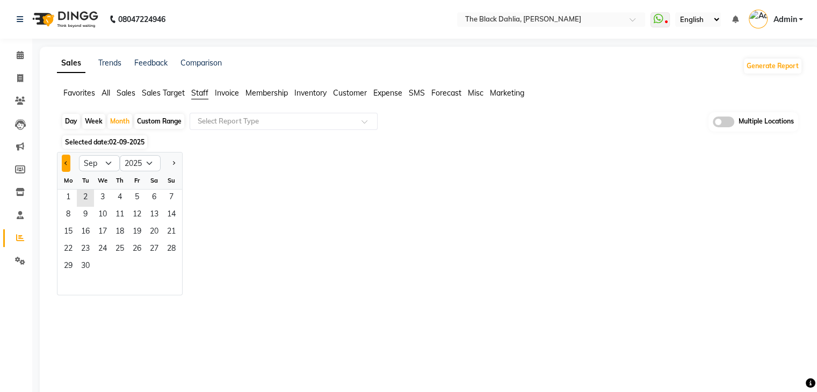
click at [69, 167] on button "Previous month" at bounding box center [66, 163] width 9 height 17
select select "8"
click at [140, 203] on span "1" at bounding box center [136, 198] width 17 height 17
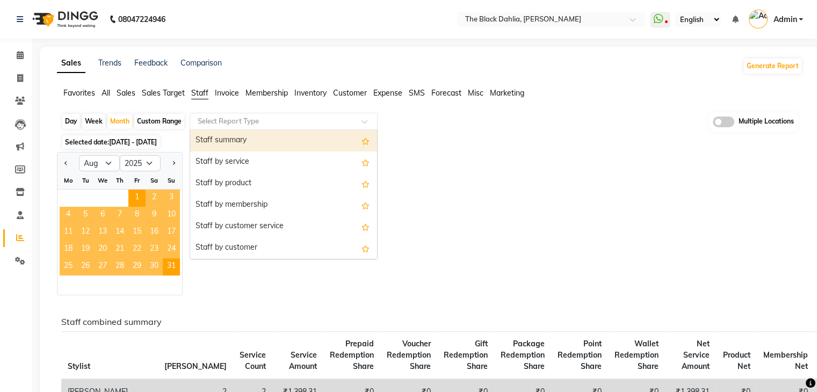
click at [228, 122] on input "text" at bounding box center [272, 121] width 155 height 11
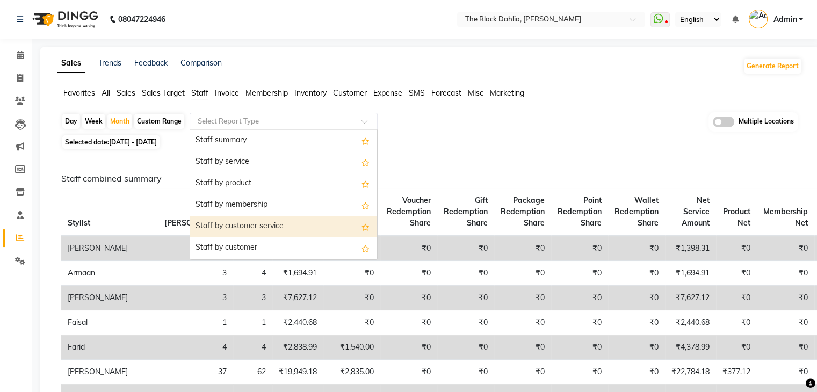
click at [275, 221] on div "Staff by customer service" at bounding box center [283, 226] width 187 height 21
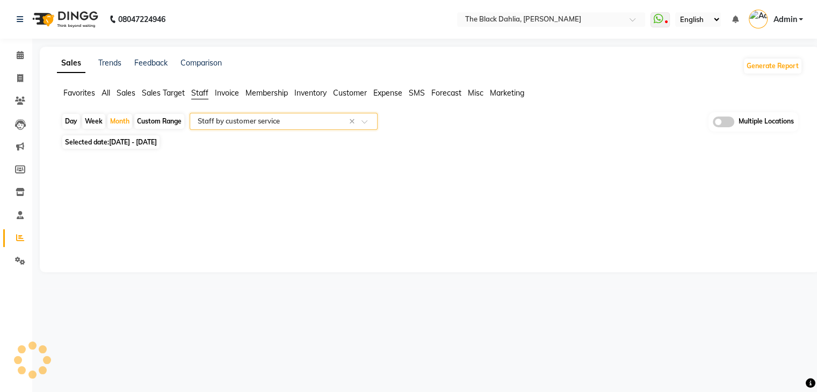
select select "full_report"
select select "csv"
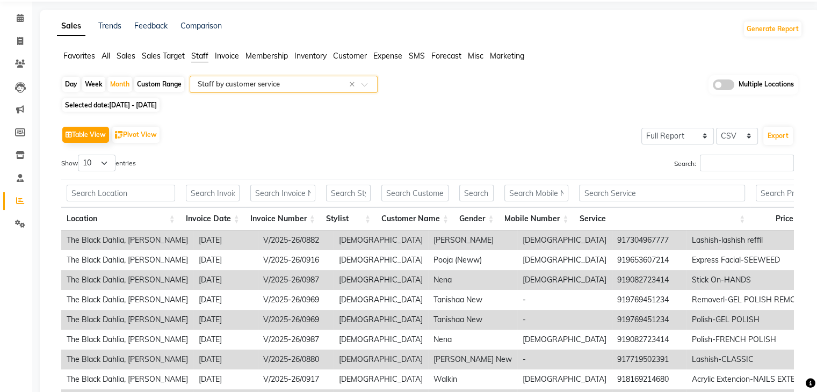
scroll to position [107, 0]
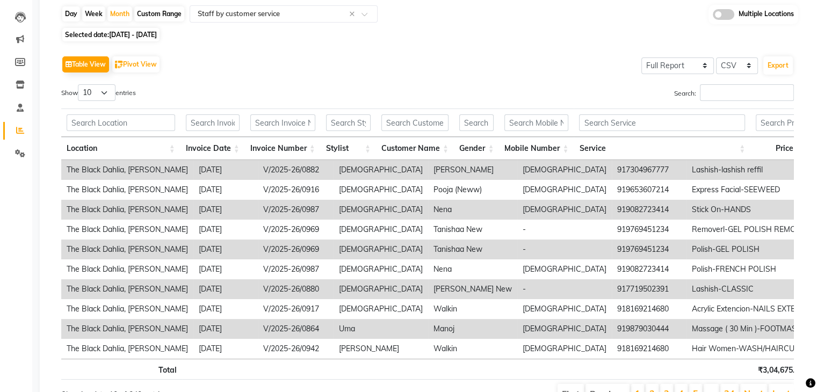
click at [275, 208] on td "V/2025-26/0987" at bounding box center [296, 210] width 76 height 20
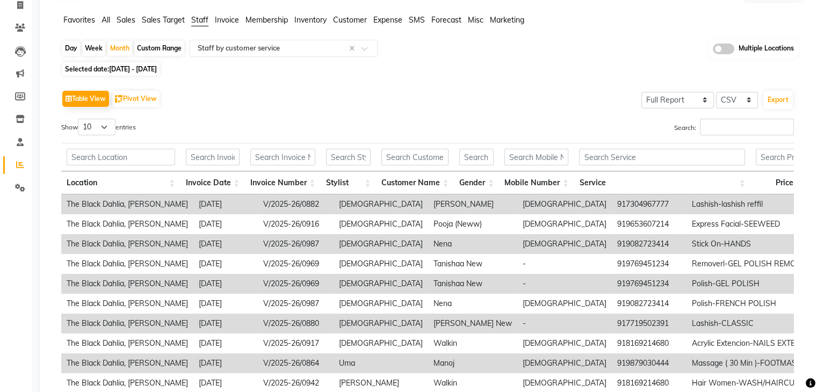
scroll to position [0, 0]
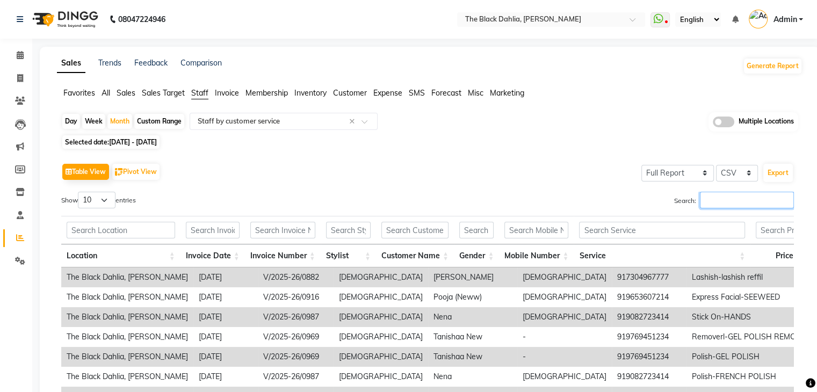
click at [722, 199] on input "Search:" at bounding box center [747, 200] width 94 height 17
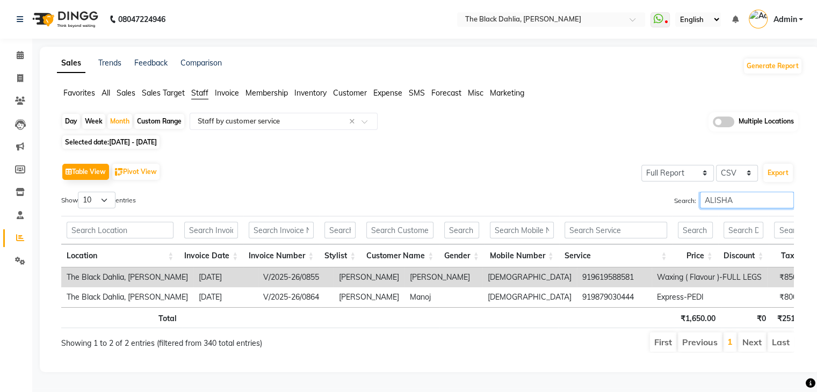
type input "ALISHA"
click at [404, 276] on td "Meera Shetty" at bounding box center [443, 277] width 78 height 20
click at [577, 277] on td "919619588581" at bounding box center [614, 277] width 75 height 20
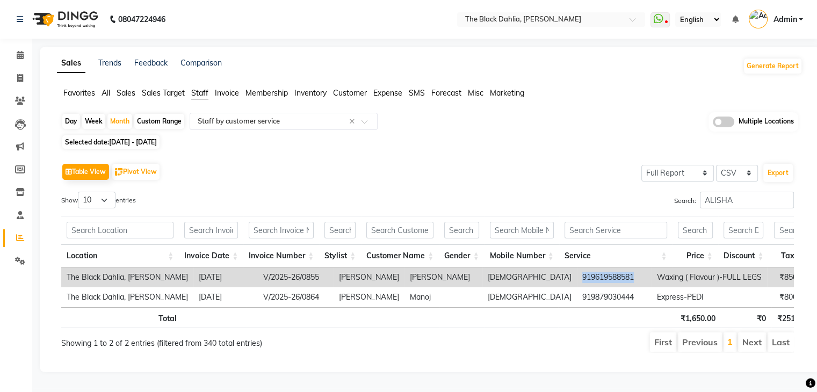
click at [577, 277] on td "919619588581" at bounding box center [614, 277] width 75 height 20
copy td "919619588581"
click at [20, 98] on icon at bounding box center [20, 101] width 10 height 8
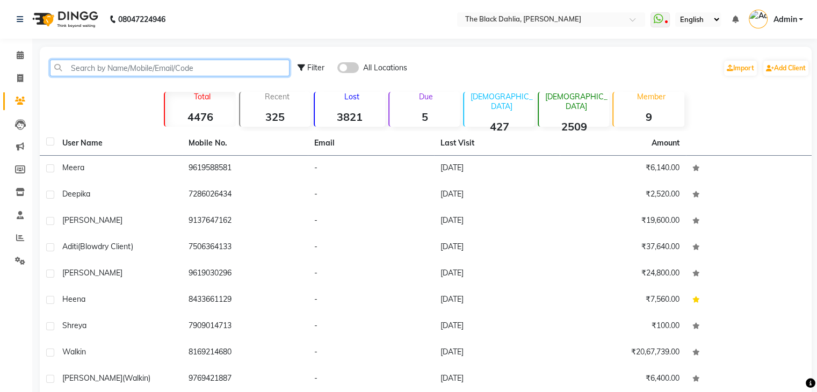
click at [130, 69] on input "text" at bounding box center [169, 68] width 239 height 17
paste input "919619588581"
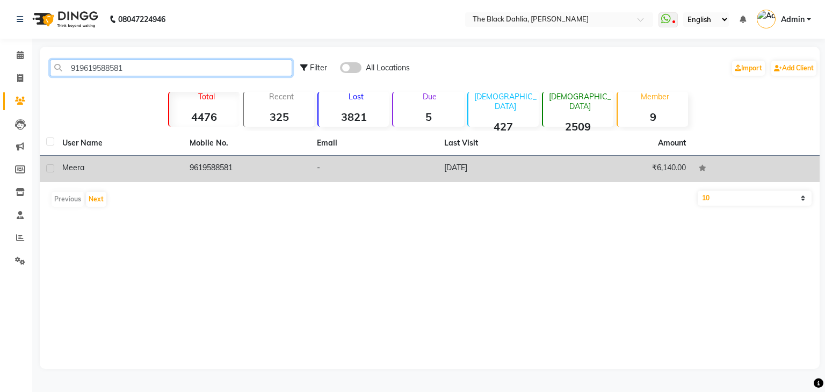
type input "919619588581"
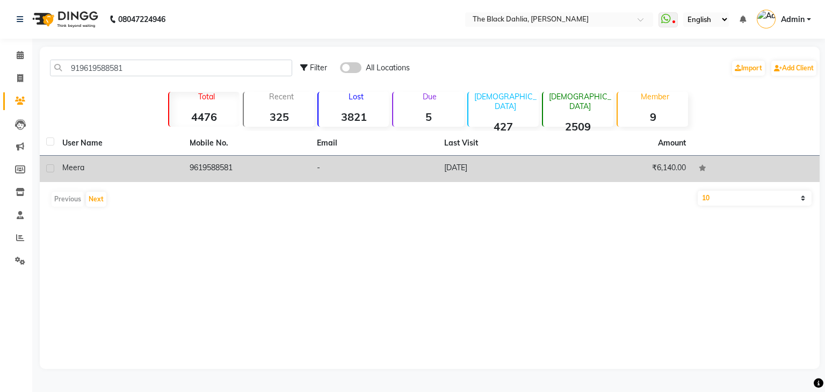
click at [221, 174] on td "9619588581" at bounding box center [246, 169] width 127 height 26
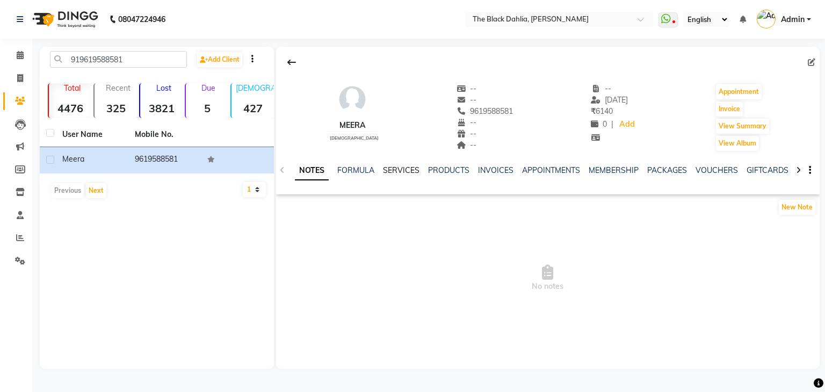
click at [406, 170] on link "SERVICES" at bounding box center [401, 170] width 37 height 10
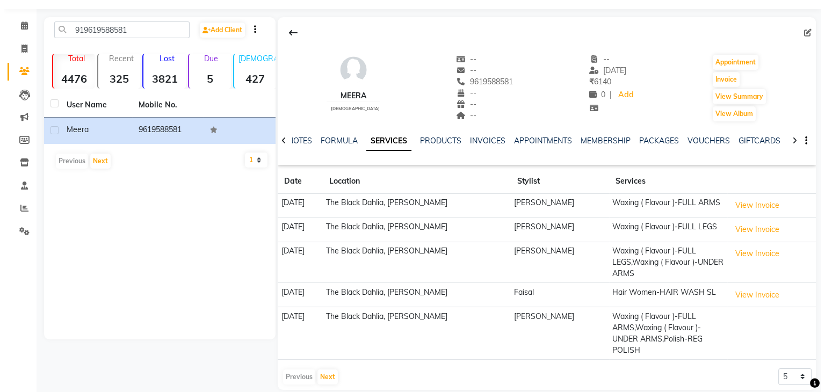
scroll to position [42, 0]
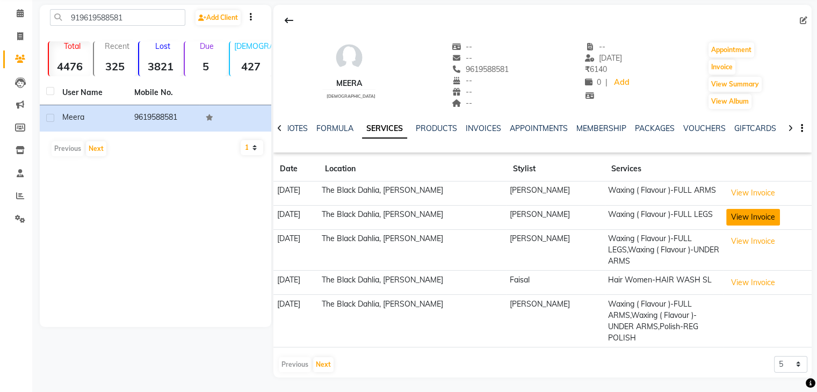
click at [745, 224] on button "View Invoice" at bounding box center [753, 217] width 54 height 17
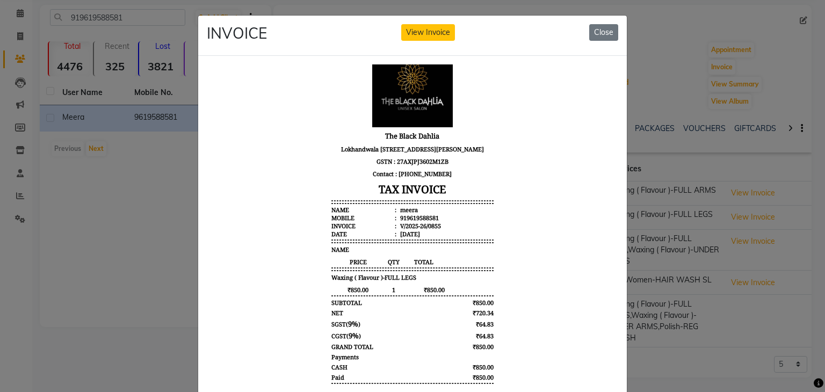
scroll to position [51, 0]
click at [425, 34] on button "View Invoice" at bounding box center [428, 32] width 54 height 17
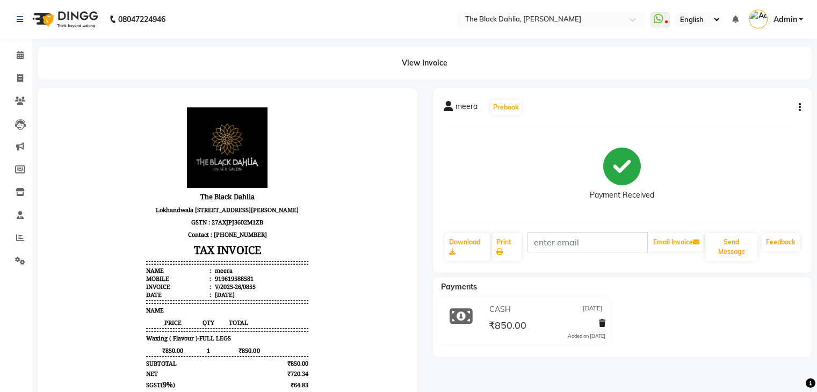
click at [799, 107] on icon "button" at bounding box center [799, 107] width 2 height 1
click at [741, 107] on div "Edit Item Staff" at bounding box center [746, 107] width 74 height 13
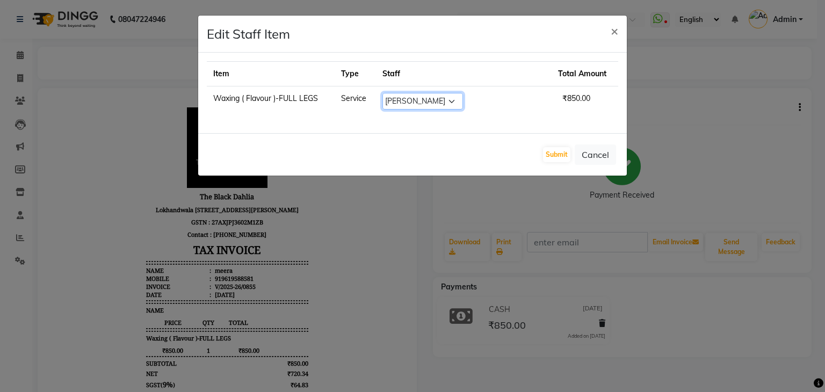
click at [445, 104] on select "Select Alisha Armaan Bhagyashree Branch 2 Faisal Farid Iqra khan Javed Joysna J…" at bounding box center [422, 101] width 81 height 17
select select "53394"
click at [401, 93] on select "Select Alisha Armaan Bhagyashree Branch 2 Faisal Farid Iqra khan Javed Joysna J…" at bounding box center [422, 101] width 81 height 17
click at [554, 147] on button "Submit" at bounding box center [556, 154] width 27 height 15
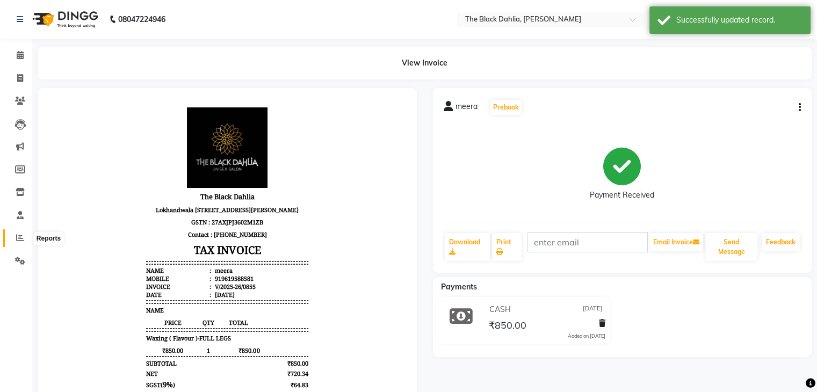
click at [24, 235] on span at bounding box center [20, 238] width 19 height 12
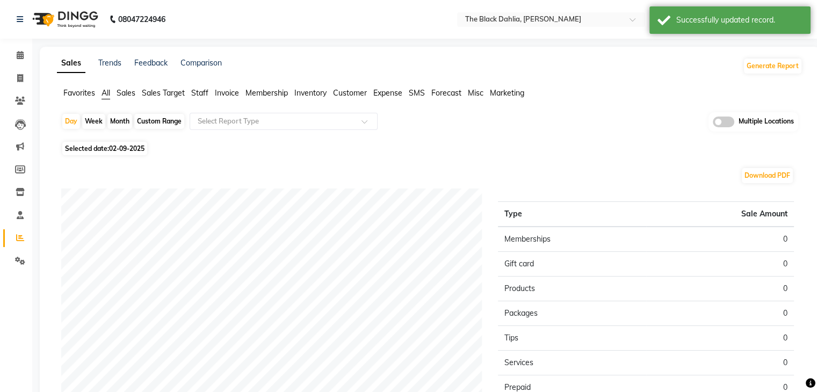
click at [196, 94] on span "Staff" at bounding box center [199, 93] width 17 height 10
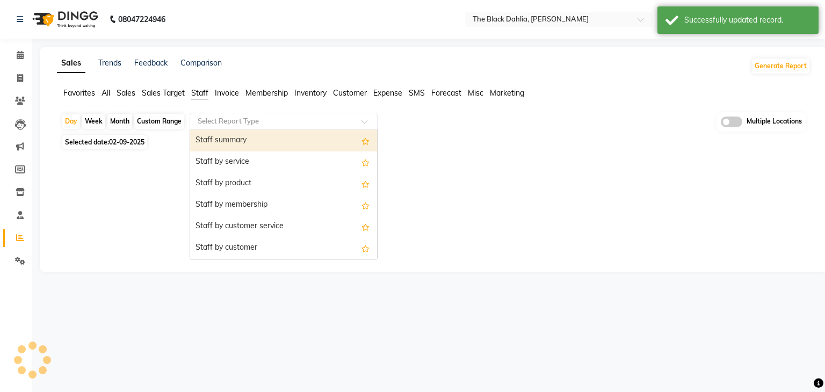
click at [218, 118] on input "text" at bounding box center [272, 121] width 155 height 11
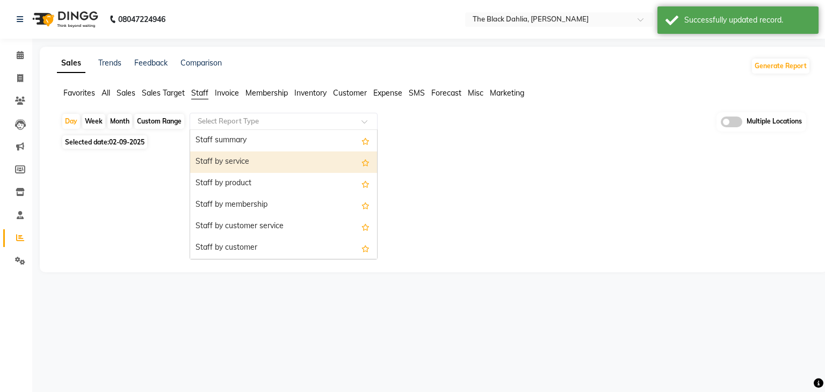
click at [122, 118] on div "Month" at bounding box center [119, 121] width 25 height 15
select select "9"
select select "2025"
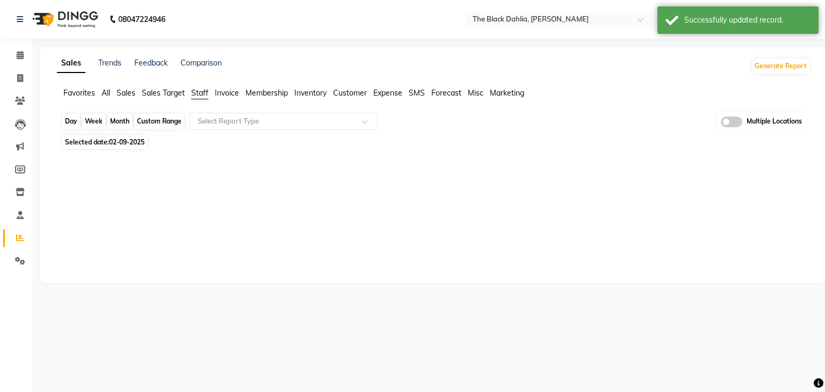
click at [114, 123] on div "Month" at bounding box center [119, 121] width 25 height 15
select select "9"
select select "2025"
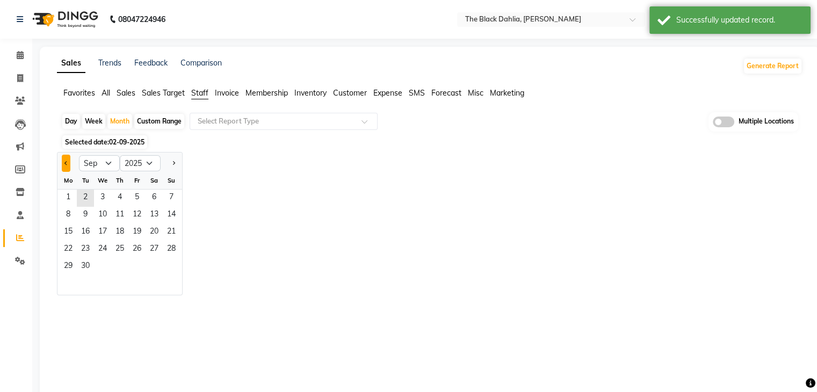
click at [67, 162] on span "Previous month" at bounding box center [66, 163] width 4 height 4
select select "8"
click at [136, 198] on span "1" at bounding box center [136, 198] width 17 height 17
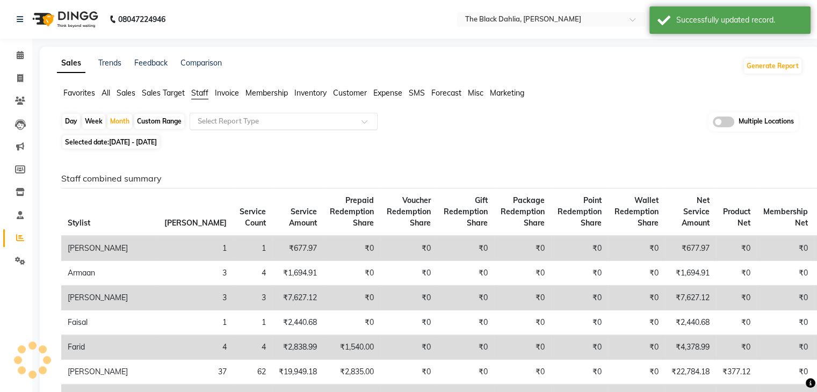
click at [271, 113] on div "Select Report Type" at bounding box center [284, 121] width 188 height 17
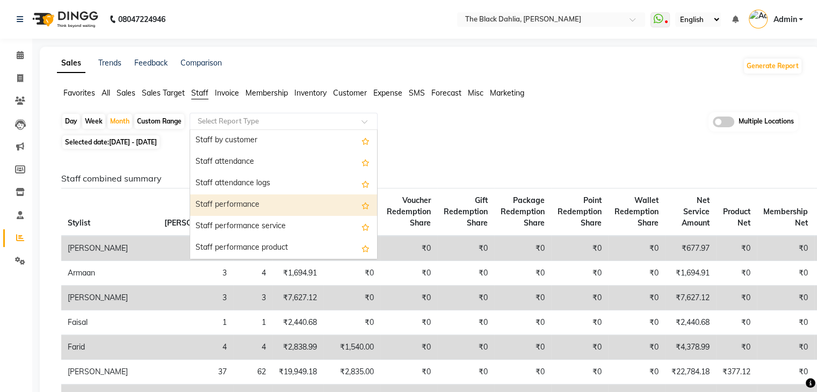
scroll to position [161, 0]
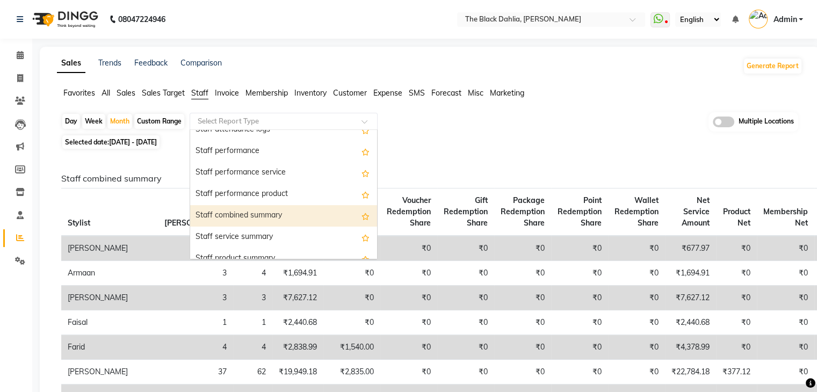
click at [270, 210] on div "Staff combined summary" at bounding box center [283, 215] width 187 height 21
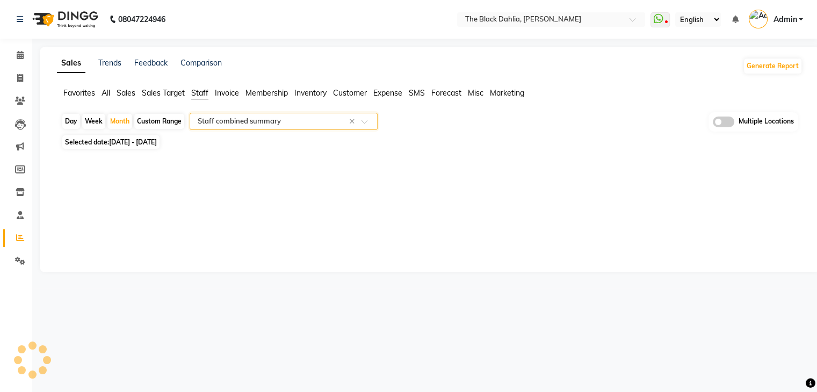
select select "full_report"
select select "csv"
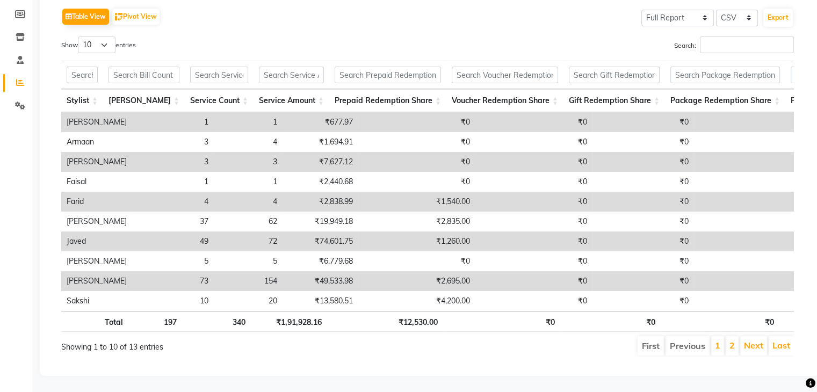
scroll to position [170, 0]
click at [294, 271] on td "₹49,533.98" at bounding box center [320, 281] width 76 height 20
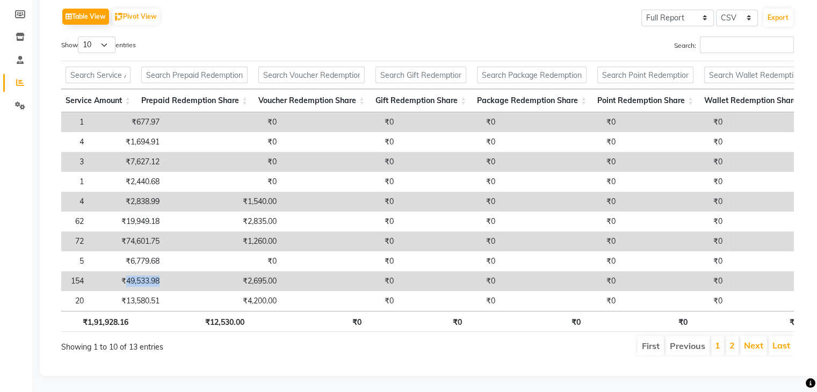
scroll to position [0, 284]
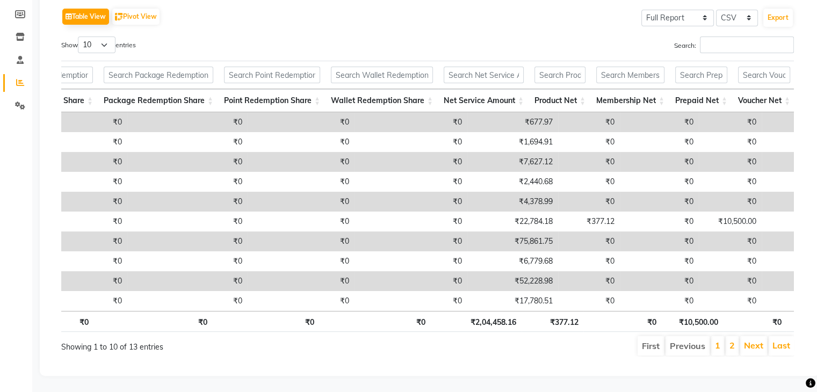
click at [507, 271] on td "₹52,228.98" at bounding box center [512, 281] width 91 height 20
copy td "52,228.98"
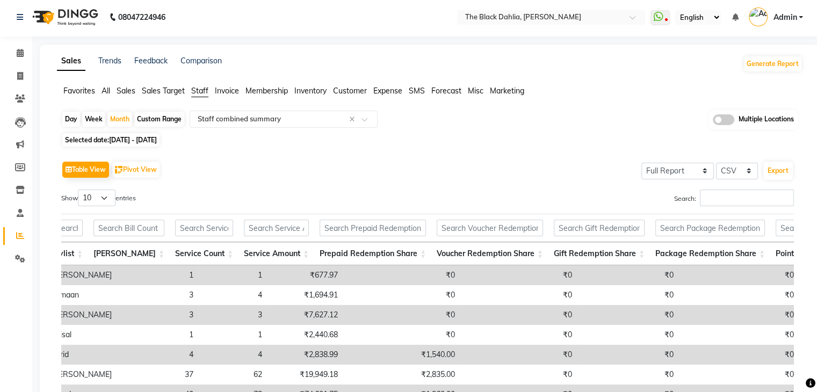
scroll to position [0, 0]
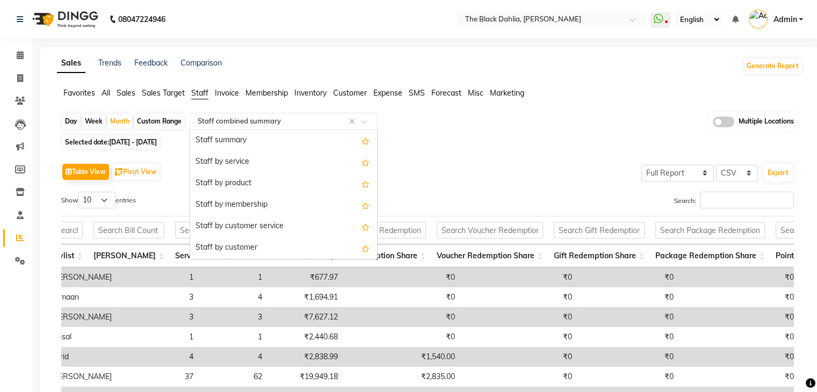
click at [222, 116] on input "text" at bounding box center [272, 121] width 155 height 11
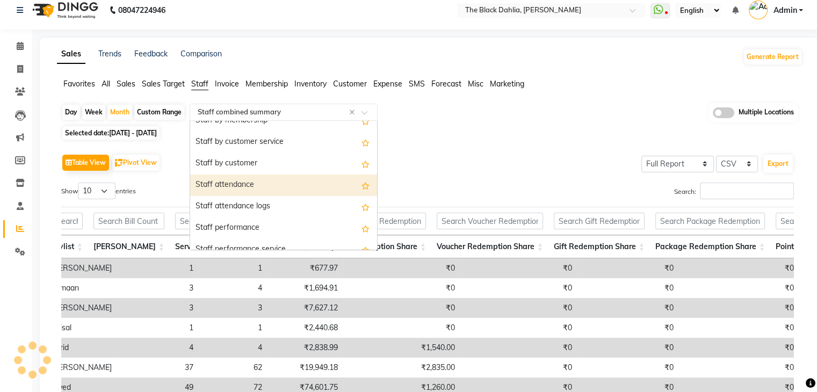
scroll to position [21, 0]
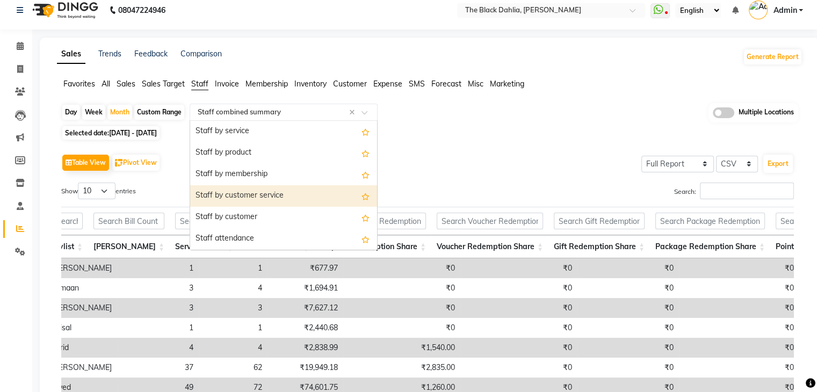
click at [292, 194] on div "Staff by customer service" at bounding box center [283, 195] width 187 height 21
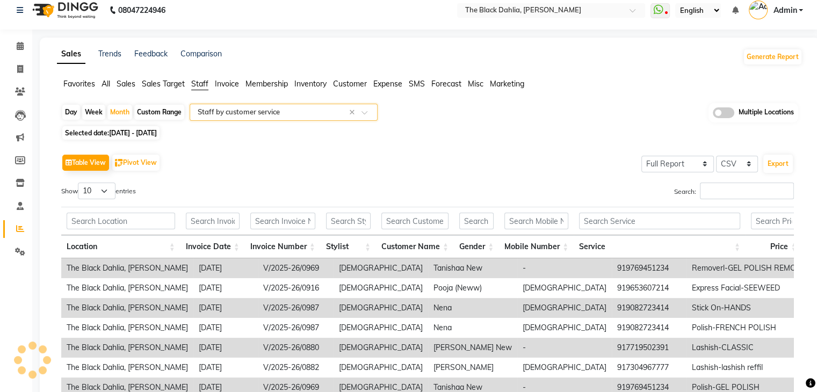
scroll to position [0, 0]
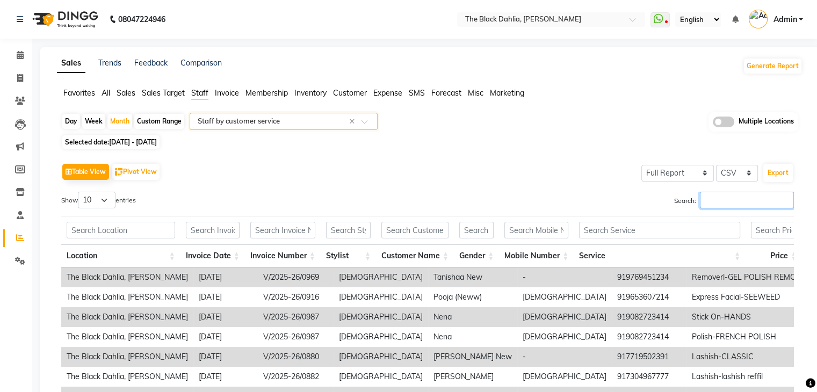
click at [741, 200] on input "Search:" at bounding box center [747, 200] width 94 height 17
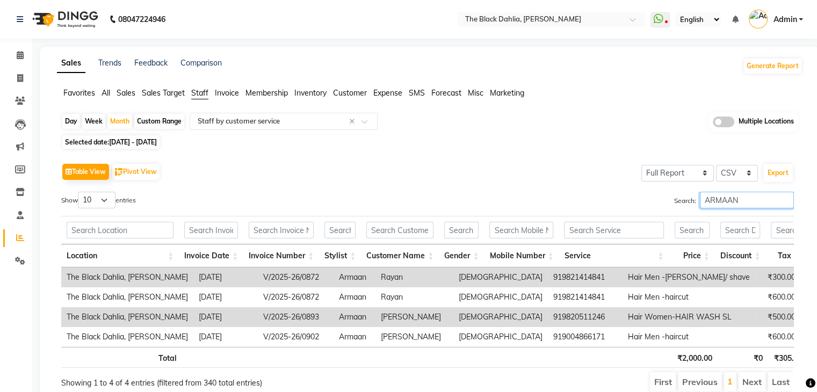
type input "ARMAAN"
click at [548, 275] on td "919821414841" at bounding box center [585, 277] width 75 height 20
copy td "919821414841"
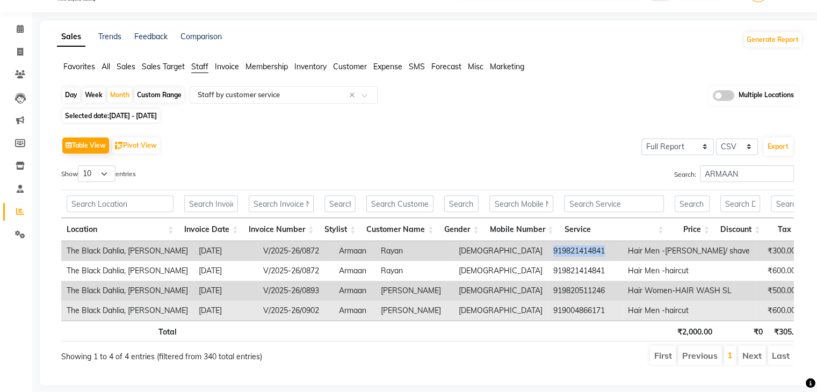
scroll to position [52, 0]
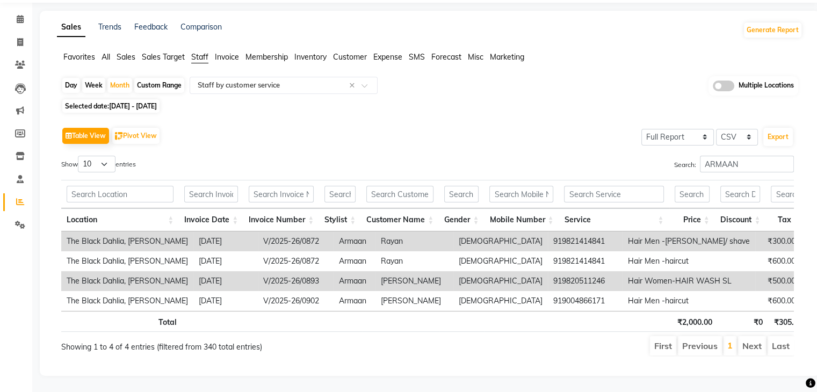
click at [548, 271] on td "919820511246" at bounding box center [585, 281] width 75 height 20
copy td "919820511246"
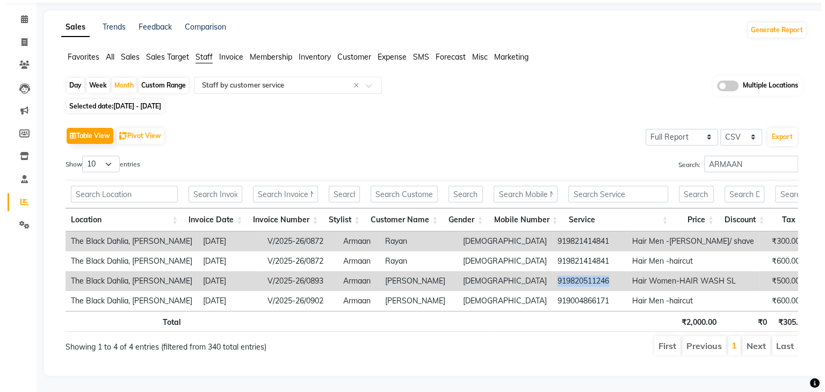
scroll to position [0, 0]
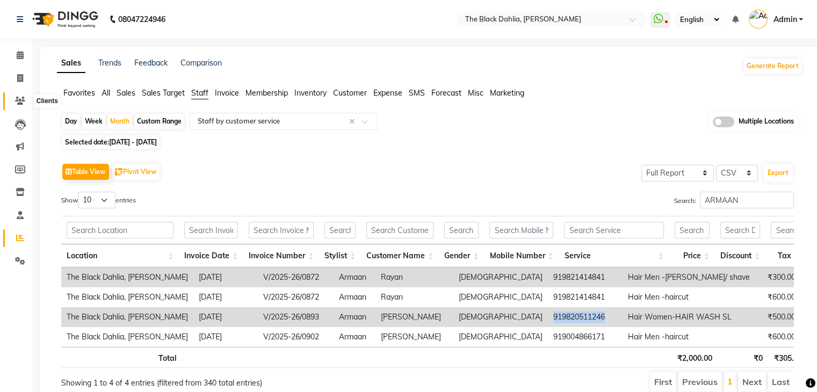
drag, startPoint x: 20, startPoint y: 103, endPoint x: 37, endPoint y: 103, distance: 16.6
click at [20, 103] on icon at bounding box center [20, 101] width 10 height 8
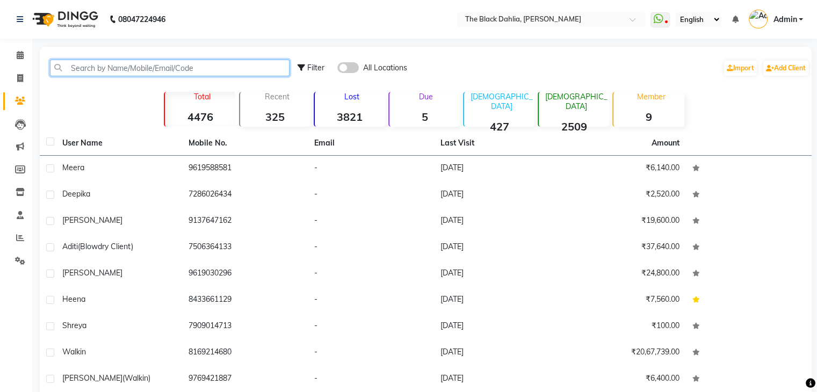
click at [176, 67] on input "text" at bounding box center [169, 68] width 239 height 17
paste input "919820511246"
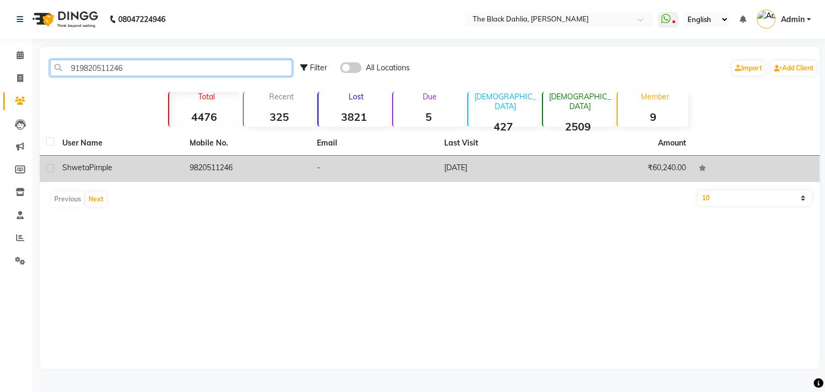
type input "919820511246"
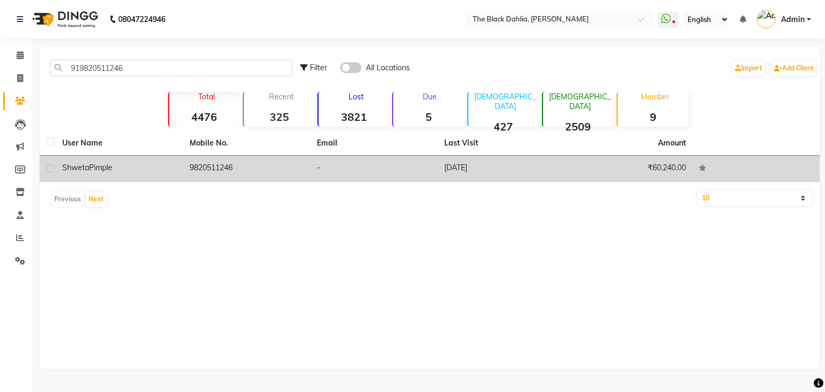
click at [219, 165] on td "9820511246" at bounding box center [246, 169] width 127 height 26
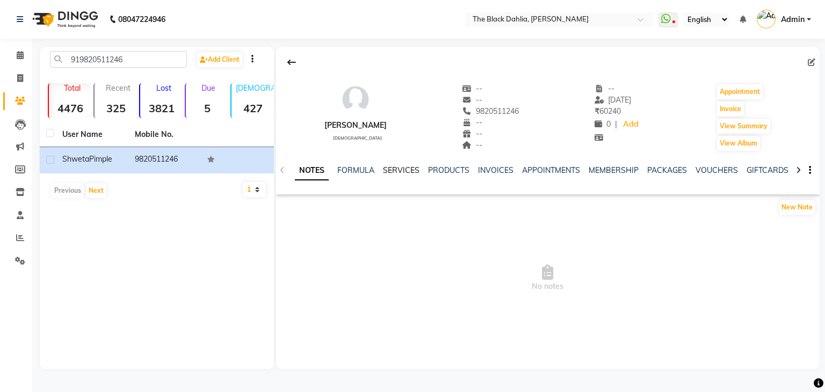
click at [408, 169] on link "SERVICES" at bounding box center [401, 170] width 37 height 10
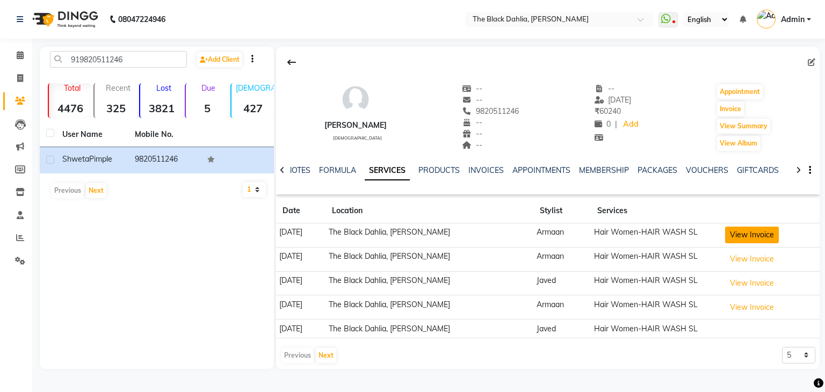
click at [764, 231] on button "View Invoice" at bounding box center [752, 235] width 54 height 17
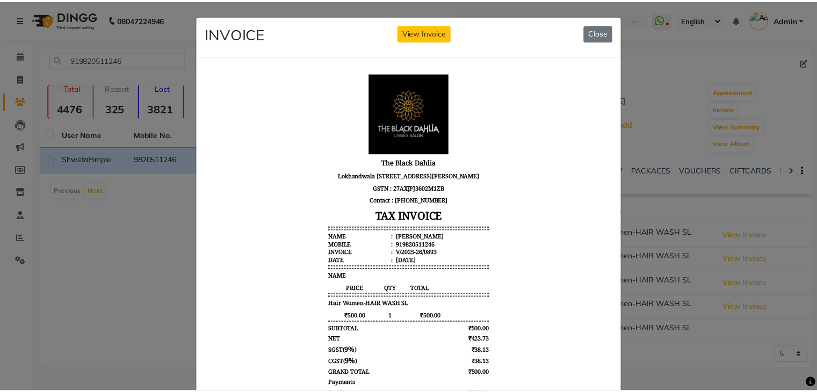
scroll to position [9, 0]
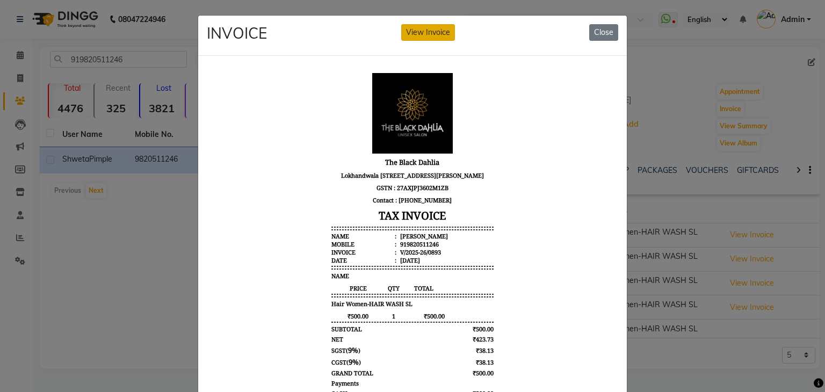
click at [421, 32] on button "View Invoice" at bounding box center [428, 32] width 54 height 17
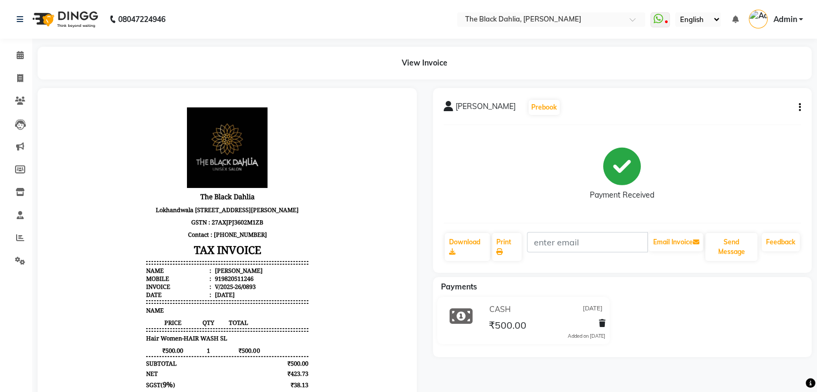
click at [798, 108] on icon "button" at bounding box center [799, 107] width 2 height 1
click at [739, 111] on div "Edit Item Staff" at bounding box center [746, 107] width 74 height 13
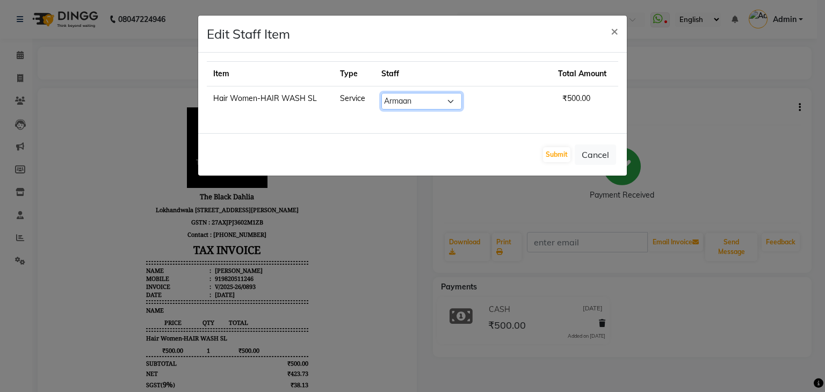
click at [415, 98] on select "Select Alisha Armaan Bhagyashree Branch 2 Faisal Farid Iqra khan Javed Joysna J…" at bounding box center [421, 101] width 81 height 17
select select "53394"
click at [399, 93] on select "Select Alisha Armaan Bhagyashree Branch 2 Faisal Farid Iqra khan Javed Joysna J…" at bounding box center [421, 101] width 81 height 17
click at [565, 148] on button "Submit" at bounding box center [556, 154] width 27 height 15
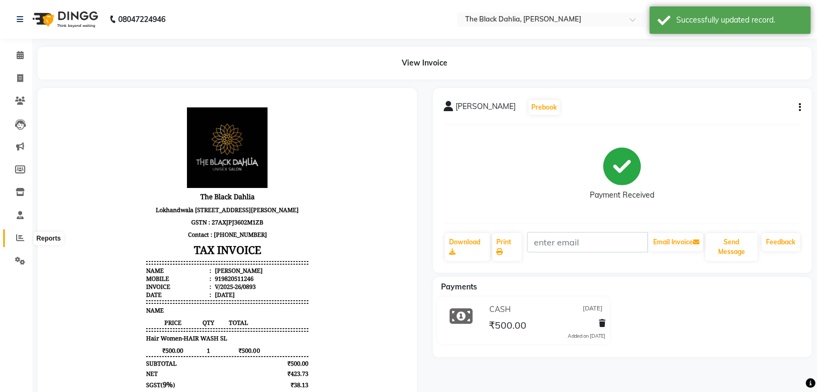
click at [25, 234] on span at bounding box center [20, 238] width 19 height 12
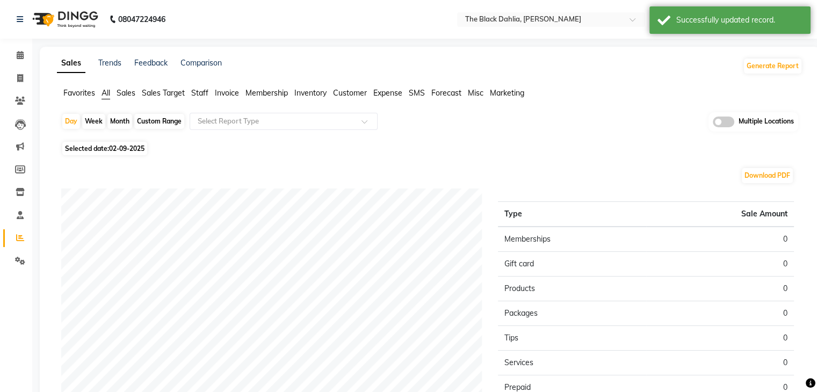
click at [122, 119] on div "Month" at bounding box center [119, 121] width 25 height 15
select select "9"
select select "2025"
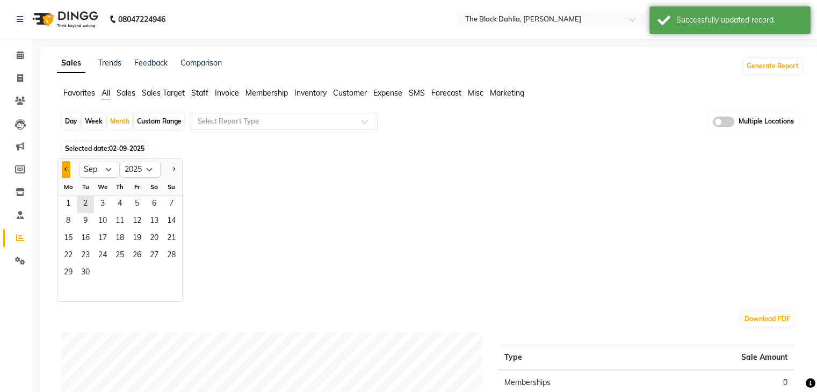
click at [65, 167] on button "Previous month" at bounding box center [66, 169] width 9 height 17
select select "8"
click at [131, 202] on span "1" at bounding box center [136, 204] width 17 height 17
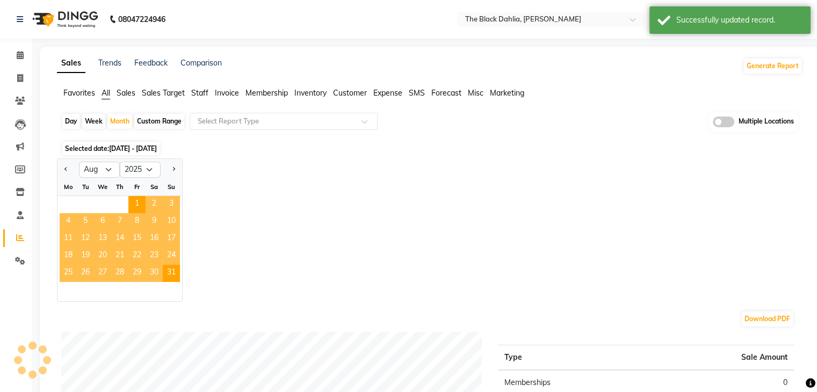
click at [200, 95] on span "Staff" at bounding box center [199, 93] width 17 height 10
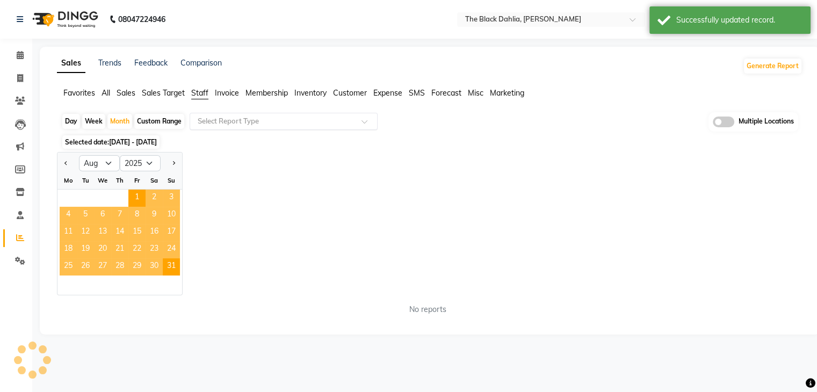
click at [236, 119] on input "text" at bounding box center [272, 121] width 155 height 11
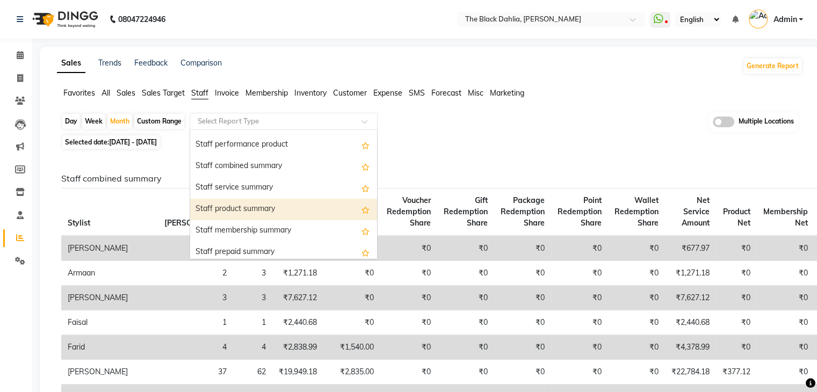
scroll to position [215, 0]
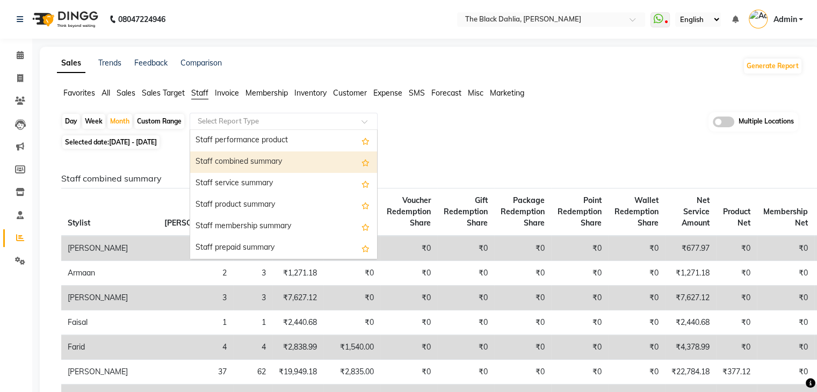
click at [288, 163] on div "Staff combined summary" at bounding box center [283, 161] width 187 height 21
select select "full_report"
select select "csv"
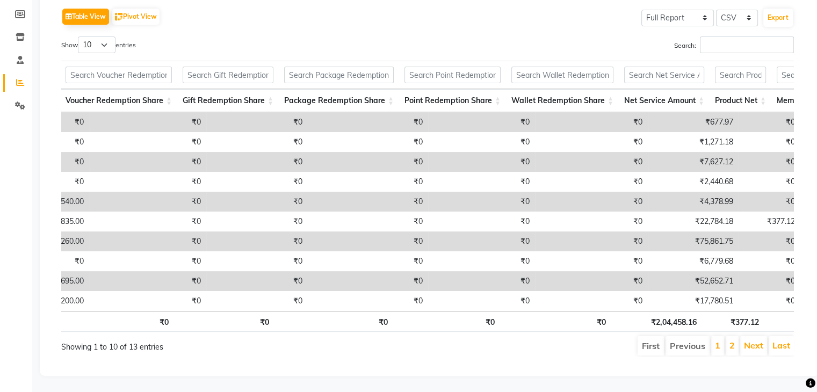
scroll to position [0, 492]
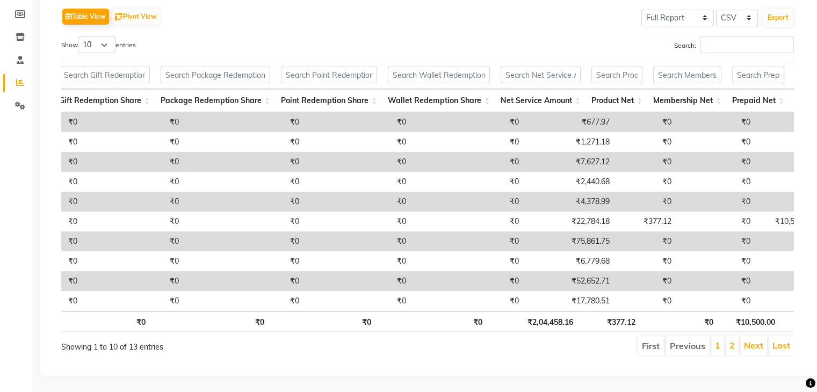
click at [541, 271] on td "₹52,652.71" at bounding box center [569, 281] width 91 height 20
copy td "52,652.71"
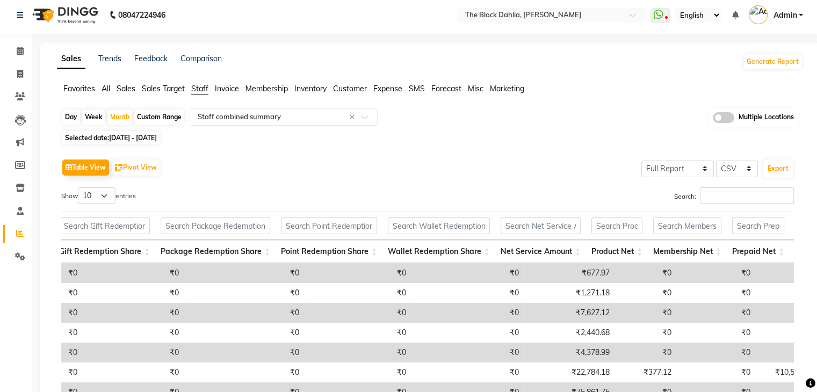
scroll to position [0, 0]
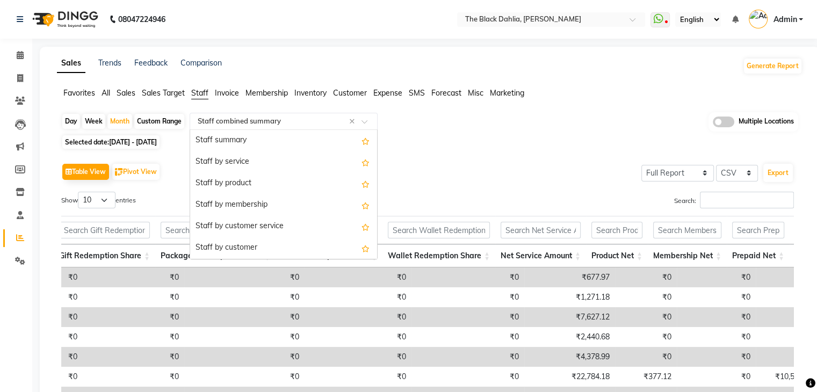
click at [266, 118] on input "text" at bounding box center [272, 121] width 155 height 11
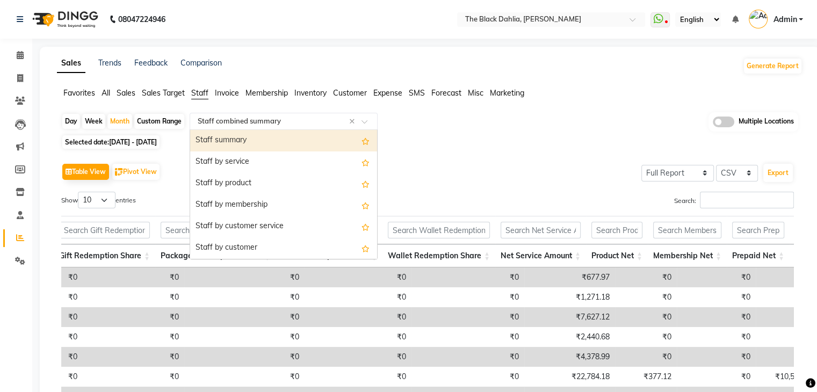
drag, startPoint x: 255, startPoint y: 142, endPoint x: 271, endPoint y: 142, distance: 15.6
click at [255, 142] on div "Staff summary" at bounding box center [283, 140] width 187 height 21
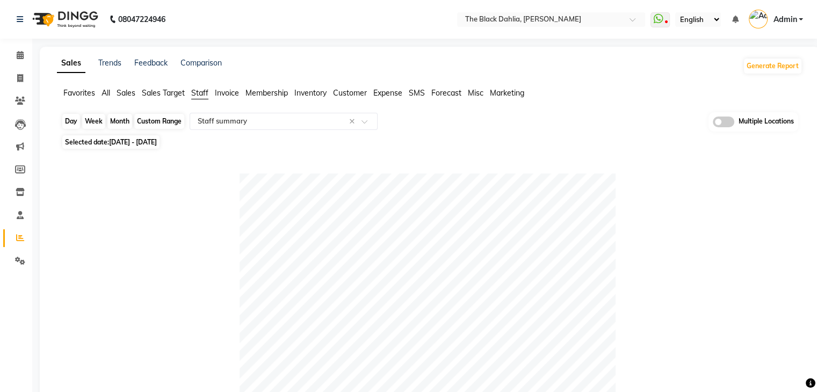
click at [122, 123] on div "Month" at bounding box center [119, 121] width 25 height 15
select select "8"
select select "2025"
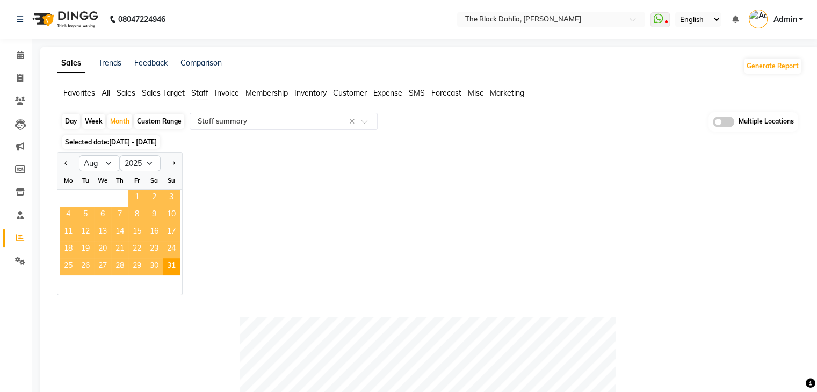
click at [135, 201] on span "1" at bounding box center [136, 198] width 17 height 17
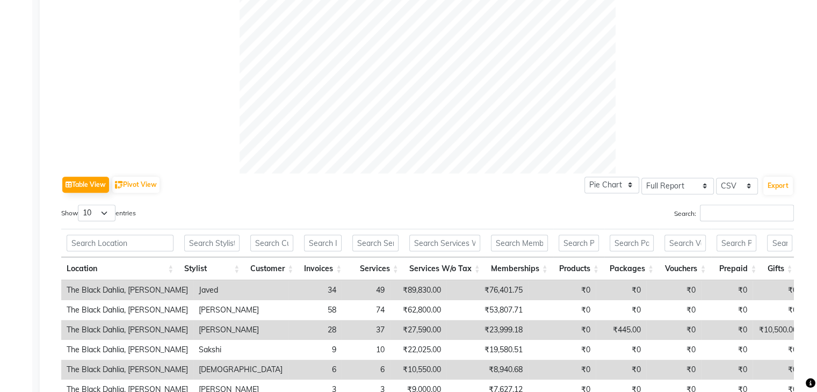
scroll to position [559, 0]
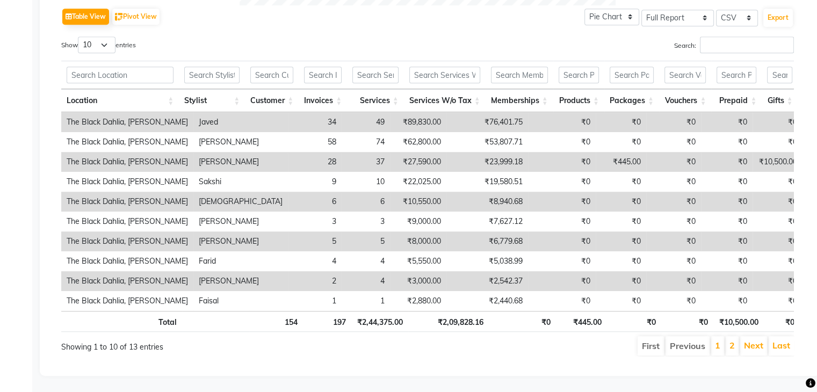
click at [390, 112] on td "₹89,830.00" at bounding box center [418, 122] width 56 height 20
copy td "89,830.00"
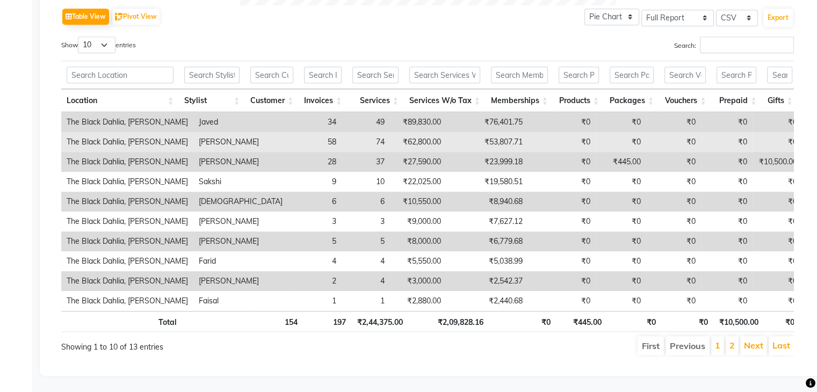
click at [390, 132] on td "₹62,800.00" at bounding box center [418, 142] width 56 height 20
copy td "62,800.00"
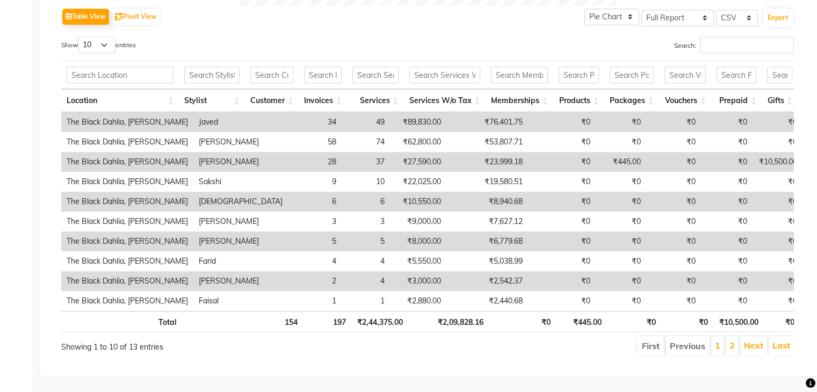
click at [390, 152] on td "₹27,590.00" at bounding box center [418, 162] width 56 height 20
copy td "27,590.00"
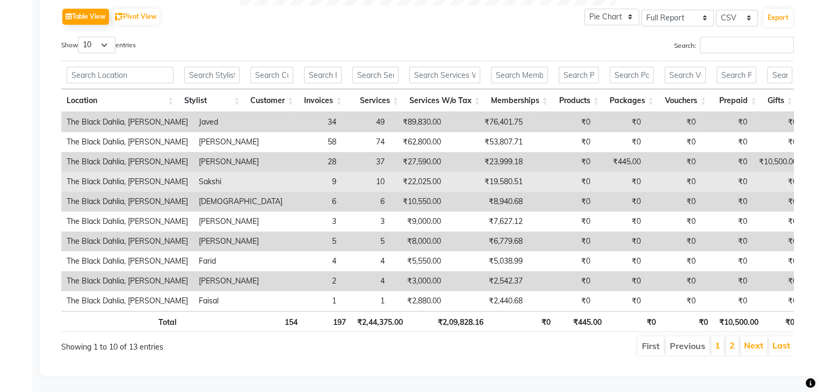
click at [390, 172] on td "₹22,025.00" at bounding box center [418, 182] width 56 height 20
copy td "22,025.00"
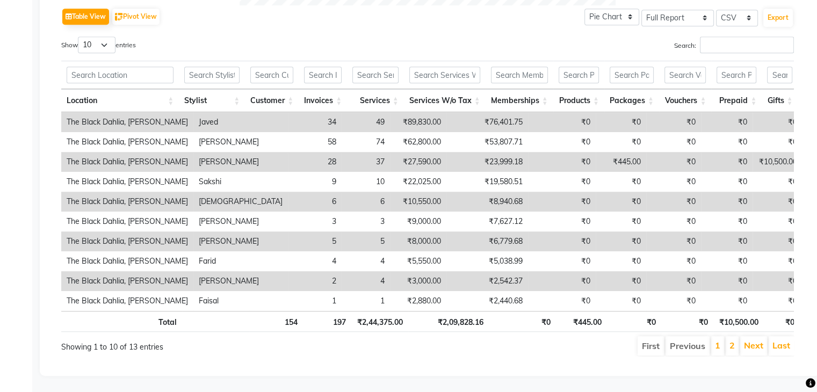
click at [390, 192] on td "₹10,550.00" at bounding box center [418, 202] width 56 height 20
copy td "10,550.00"
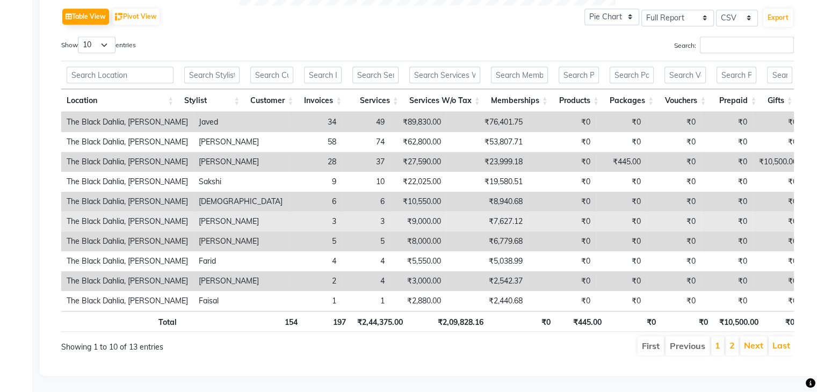
click at [390, 212] on td "₹9,000.00" at bounding box center [418, 222] width 56 height 20
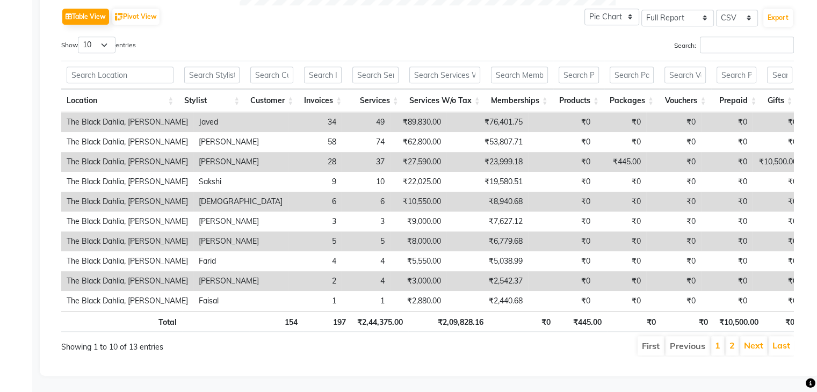
click at [394, 231] on td "₹8,000.00" at bounding box center [418, 241] width 56 height 20
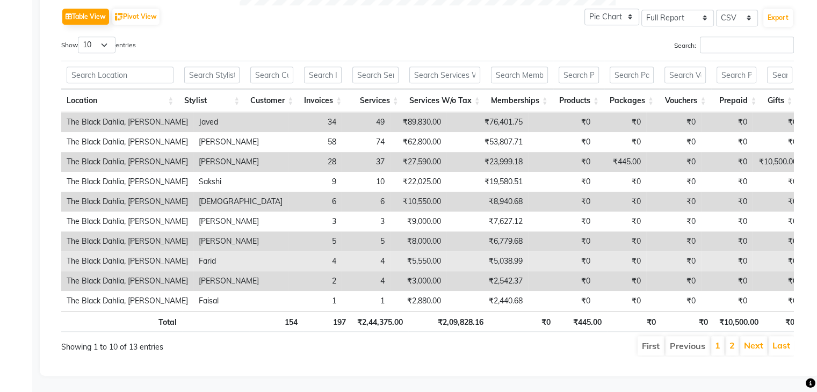
click at [391, 251] on td "₹5,550.00" at bounding box center [418, 261] width 56 height 20
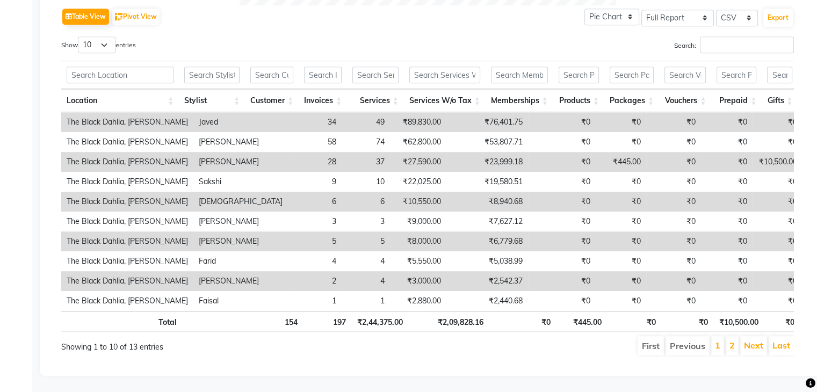
click at [390, 271] on td "₹3,000.00" at bounding box center [418, 281] width 56 height 20
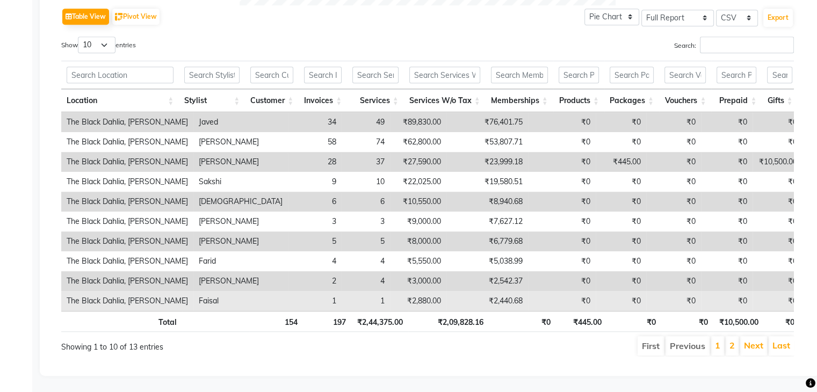
click at [390, 291] on td "₹2,880.00" at bounding box center [418, 301] width 56 height 20
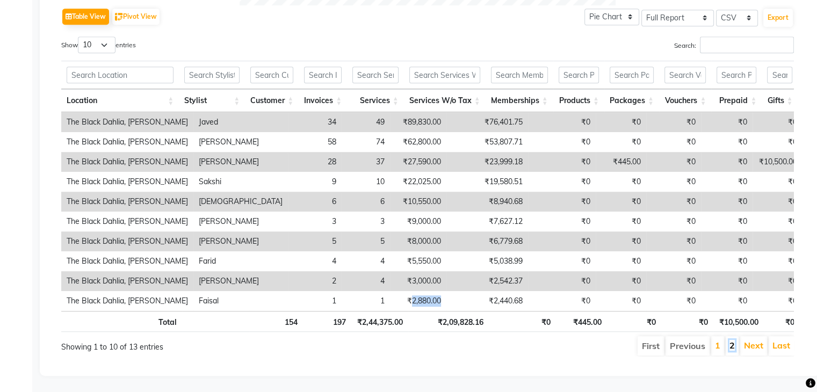
click at [732, 341] on link "2" at bounding box center [731, 345] width 5 height 11
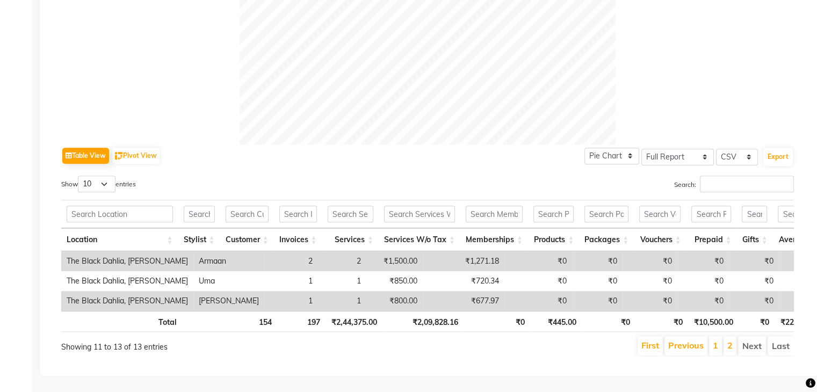
click at [370, 251] on td "₹1,500.00" at bounding box center [394, 261] width 56 height 20
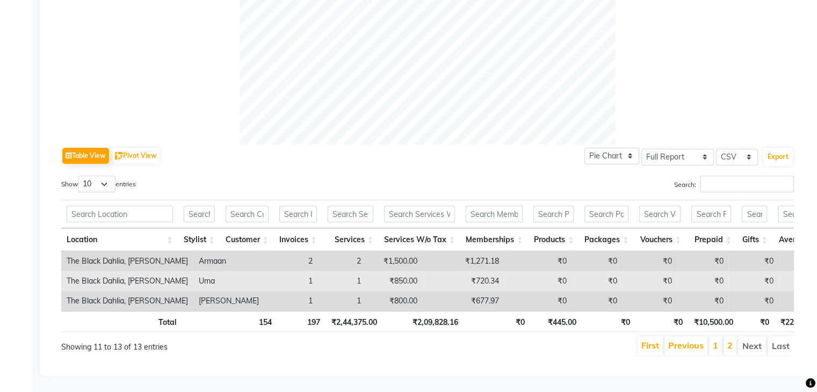
click at [366, 271] on td "₹850.00" at bounding box center [394, 281] width 56 height 20
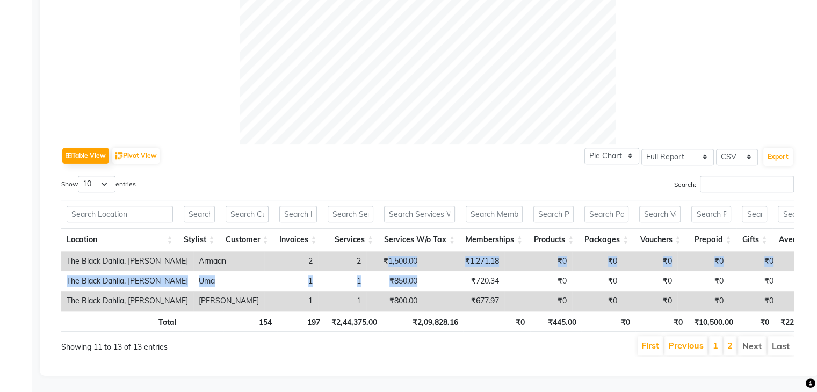
click at [352, 254] on tbody "The Black Dahlia, Andheri West Armaan 2 2 ₹1,500.00 ₹1,271.18 ₹0 ₹0 ₹0 ₹0 ₹0 ₹0…" at bounding box center [657, 281] width 1192 height 60
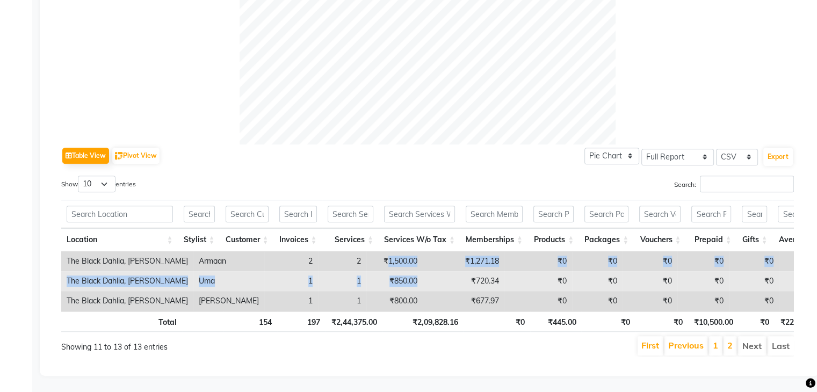
click at [366, 271] on td "₹850.00" at bounding box center [394, 281] width 56 height 20
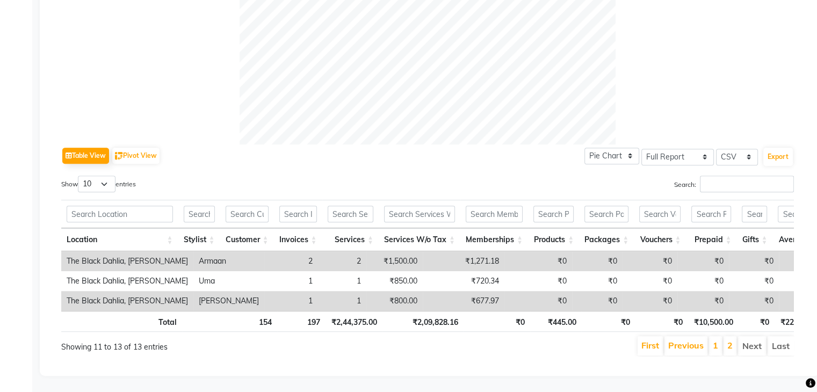
click at [366, 291] on td "₹800.00" at bounding box center [394, 301] width 56 height 20
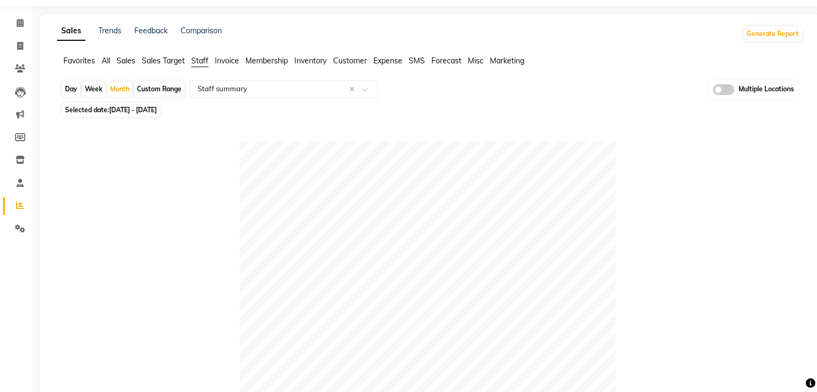
scroll to position [0, 0]
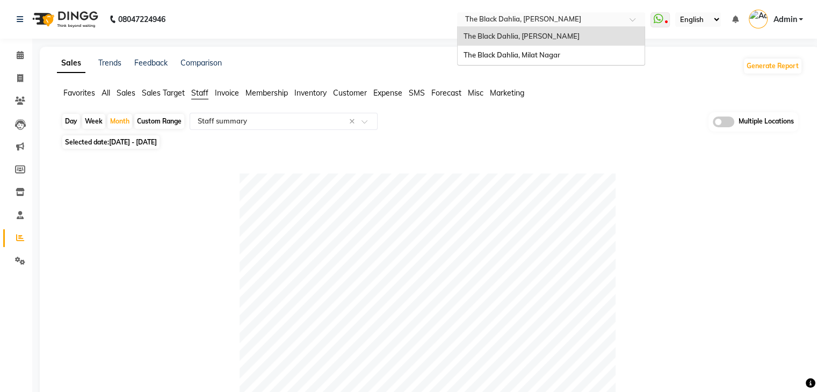
click at [526, 22] on input "text" at bounding box center [540, 20] width 156 height 11
click at [525, 56] on span "The Black Dahlia, Milat Nagar" at bounding box center [511, 54] width 97 height 9
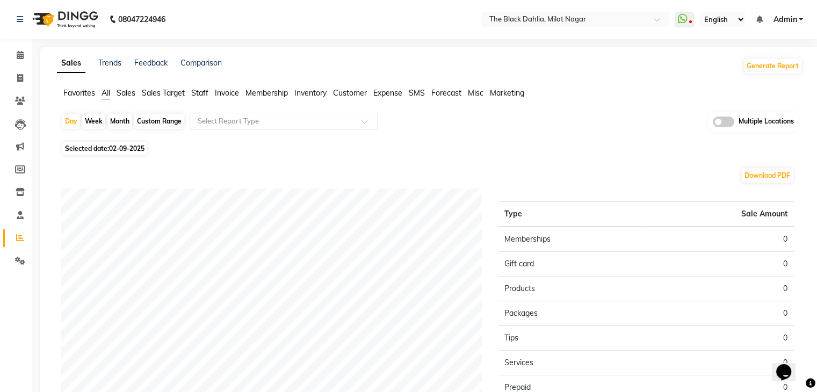
click at [199, 95] on span "Staff" at bounding box center [199, 93] width 17 height 10
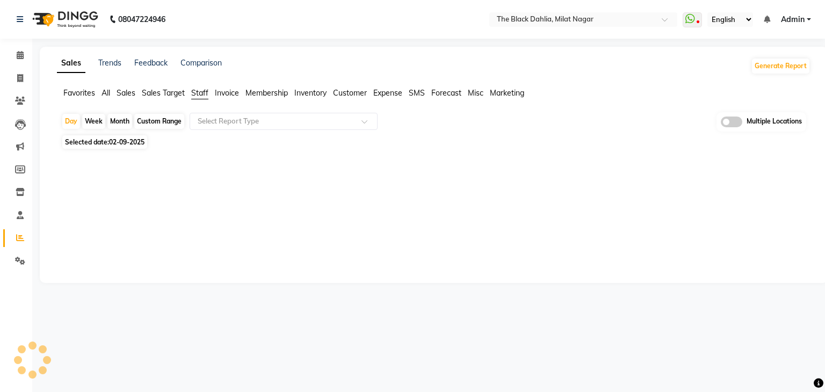
click at [130, 119] on div "Month" at bounding box center [119, 121] width 25 height 15
select select "9"
select select "2025"
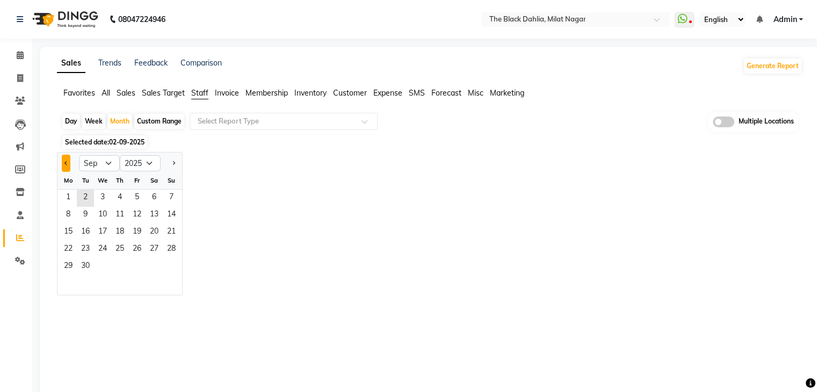
click at [63, 159] on button "Previous month" at bounding box center [66, 163] width 9 height 17
select select "8"
click at [133, 200] on span "1" at bounding box center [136, 198] width 17 height 17
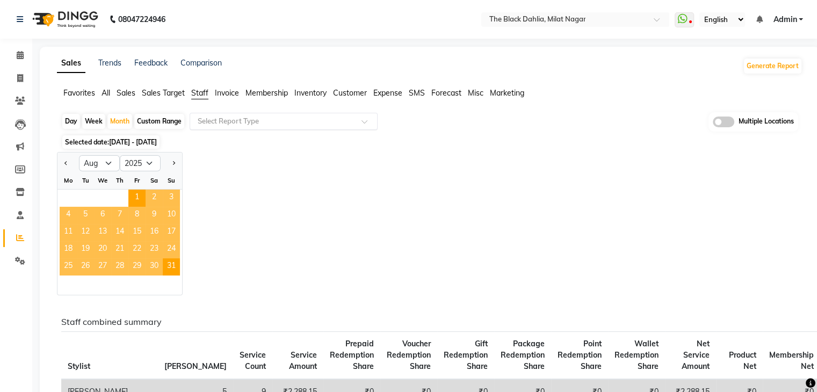
click at [221, 119] on input "text" at bounding box center [272, 121] width 155 height 11
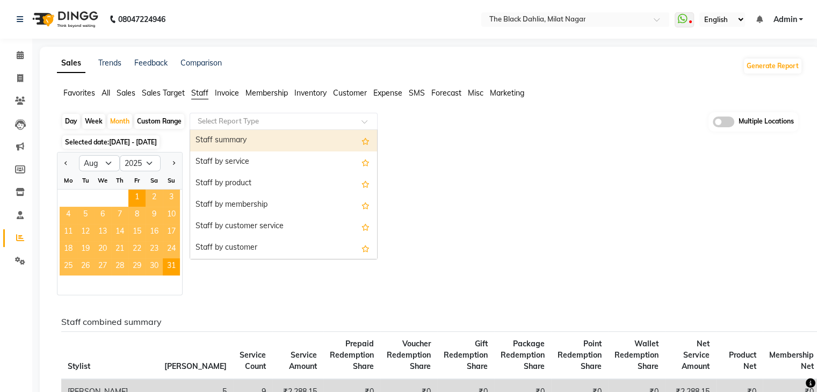
click at [215, 141] on div "Staff summary" at bounding box center [283, 140] width 187 height 21
select select "full_report"
select select "csv"
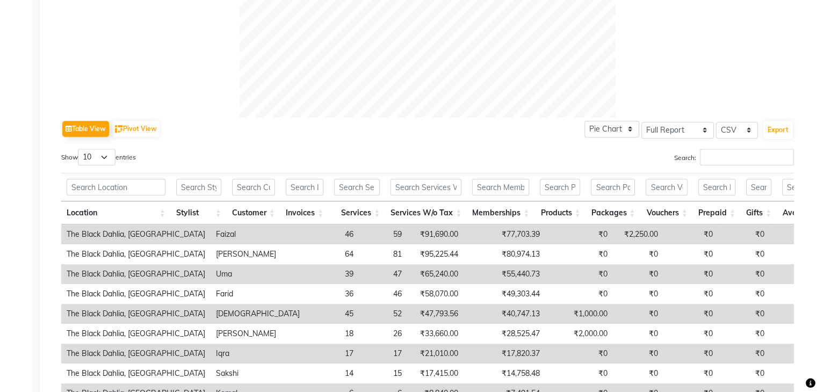
scroll to position [559, 0]
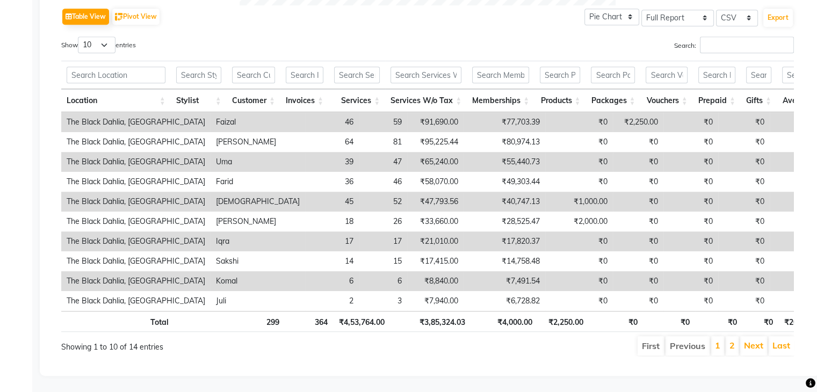
click at [407, 112] on td "₹91,690.00" at bounding box center [435, 122] width 56 height 20
copy td "91,690.00"
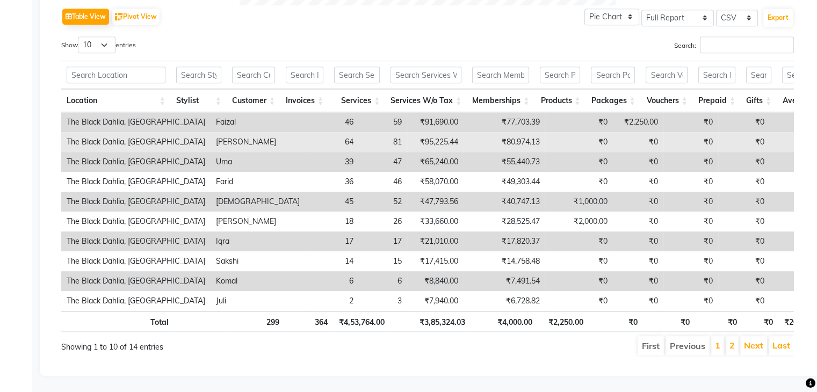
click at [407, 132] on td "₹95,225.44" at bounding box center [435, 142] width 56 height 20
copy td "95,225.44"
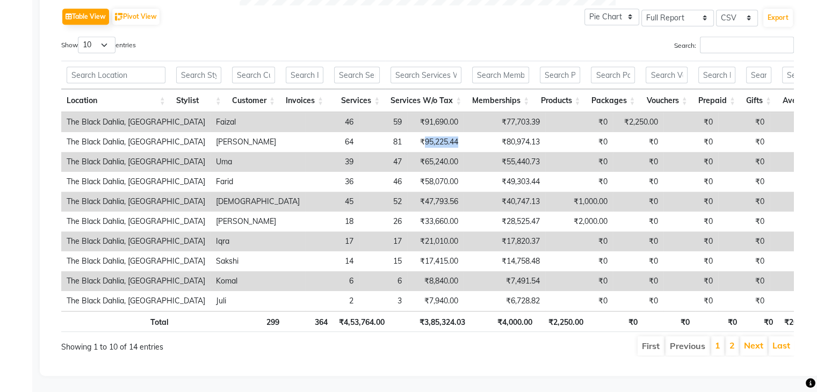
click at [407, 152] on td "₹65,240.00" at bounding box center [435, 162] width 56 height 20
copy td "65,240.00"
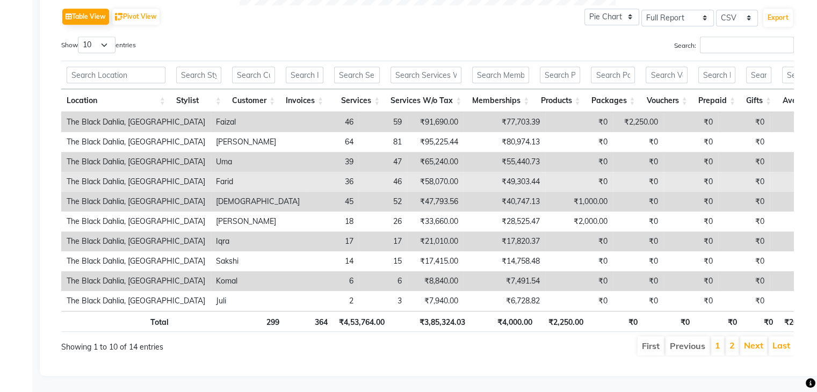
click at [407, 172] on td "₹58,070.00" at bounding box center [435, 182] width 56 height 20
copy td "58,070.00"
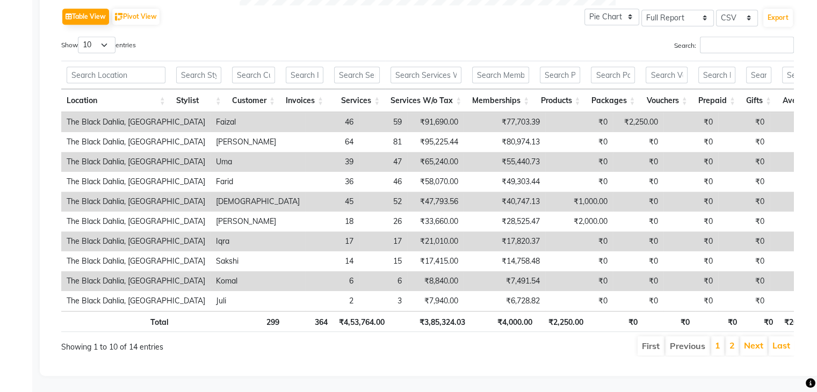
click at [407, 192] on td "₹47,793.56" at bounding box center [435, 202] width 56 height 20
copy td "47,793.56"
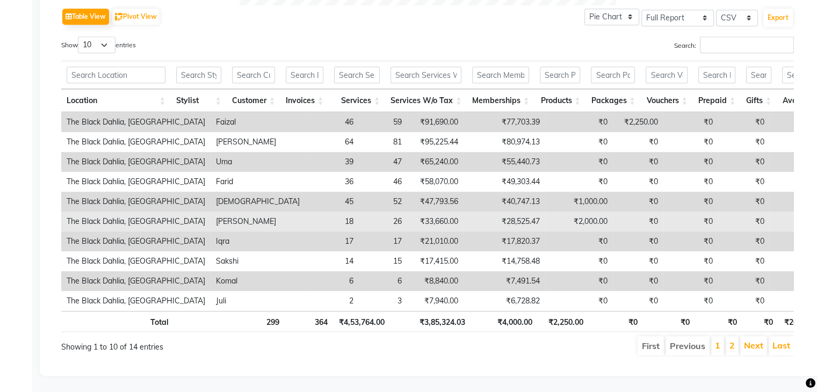
click at [407, 212] on td "₹33,660.00" at bounding box center [435, 222] width 56 height 20
copy td "33,660.00"
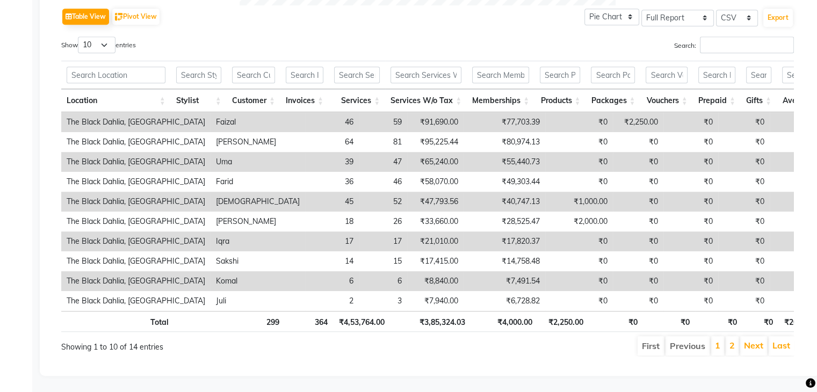
click at [407, 231] on td "₹21,010.00" at bounding box center [435, 241] width 56 height 20
copy td "21,010.00"
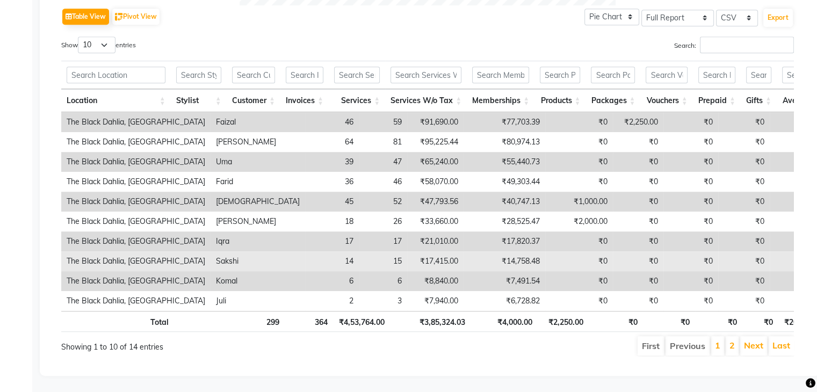
click at [407, 251] on td "₹17,415.00" at bounding box center [435, 261] width 56 height 20
copy td "17,415.00"
click at [407, 251] on td "₹17,415.00" at bounding box center [435, 261] width 56 height 20
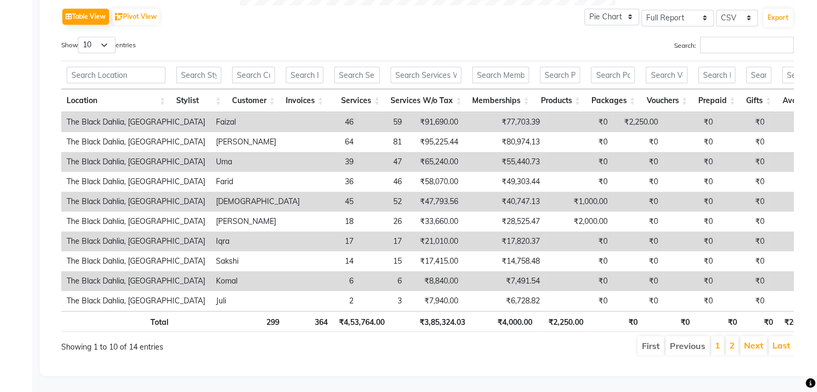
click at [407, 271] on td "₹8,840.00" at bounding box center [435, 281] width 56 height 20
copy td "8,840.00"
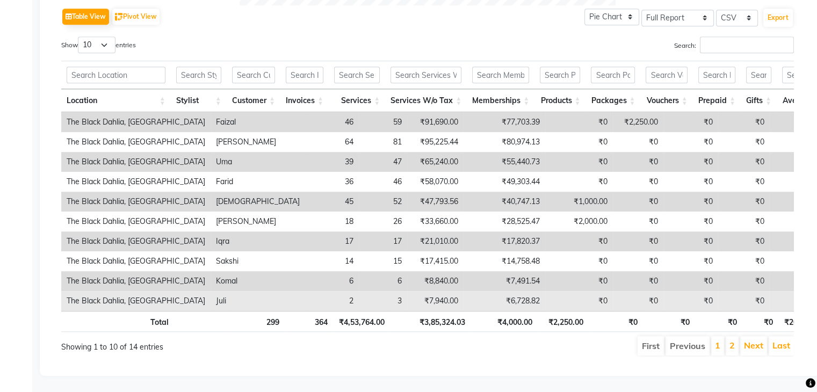
click at [407, 291] on td "₹7,940.00" at bounding box center [435, 301] width 56 height 20
copy td "7,940.00"
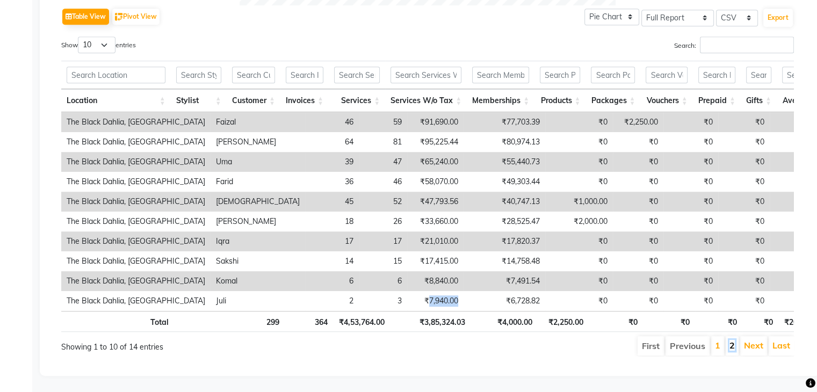
click at [731, 340] on link "2" at bounding box center [731, 345] width 5 height 11
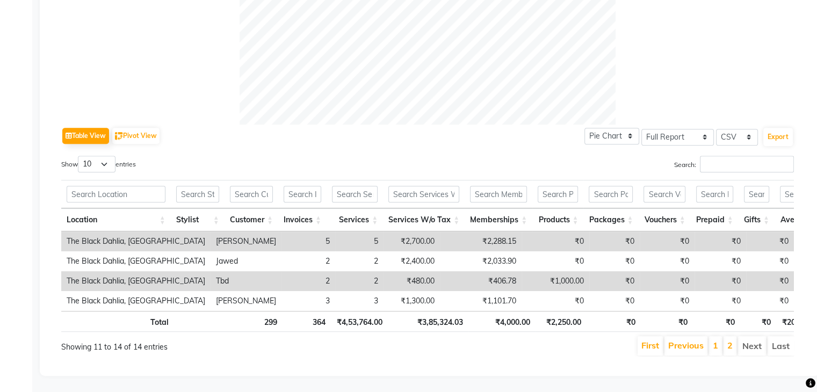
click at [383, 231] on td "₹2,700.00" at bounding box center [411, 241] width 56 height 20
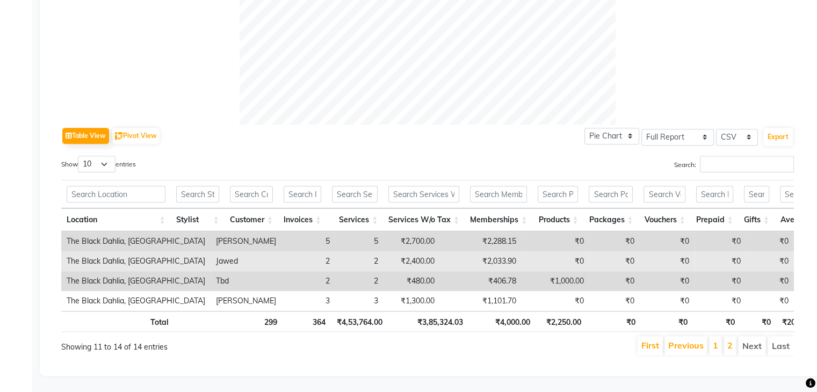
click at [383, 251] on td "₹2,400.00" at bounding box center [411, 261] width 56 height 20
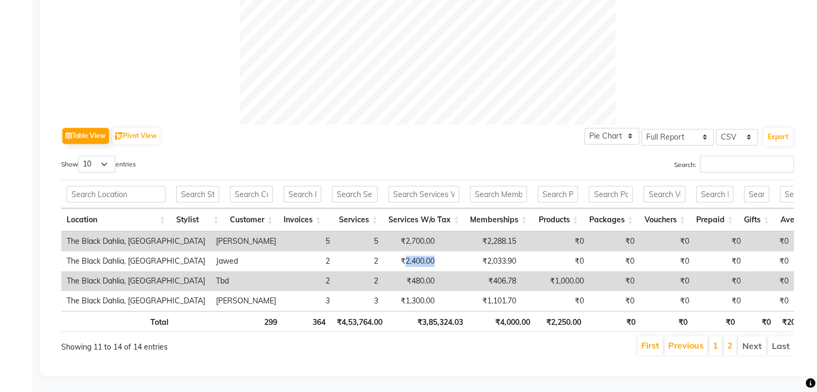
click at [383, 271] on td "₹480.00" at bounding box center [411, 281] width 56 height 20
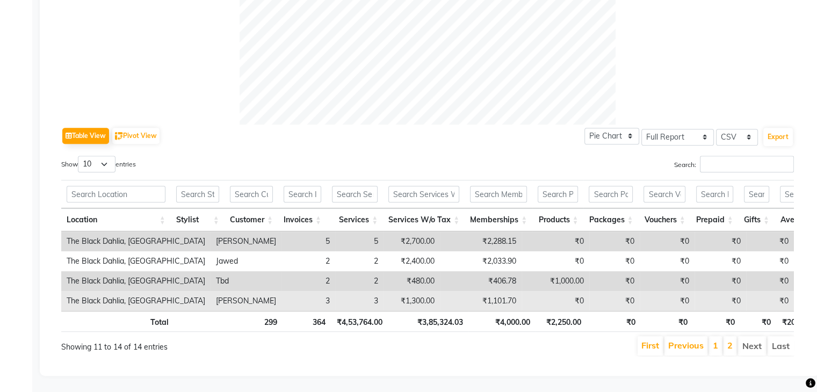
click at [383, 291] on td "₹1,300.00" at bounding box center [411, 301] width 56 height 20
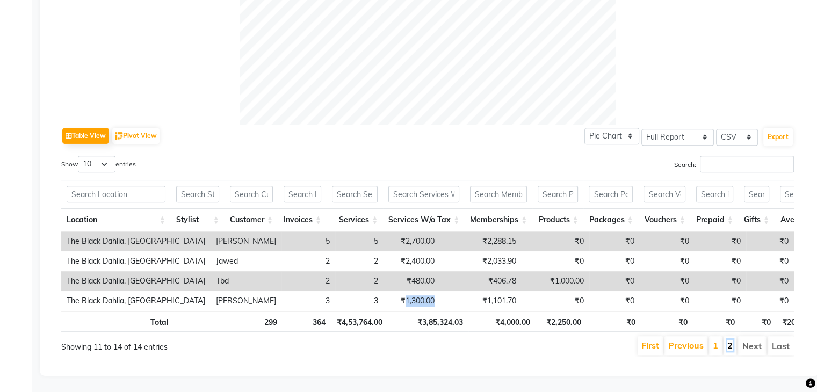
click at [730, 340] on link "2" at bounding box center [729, 345] width 5 height 11
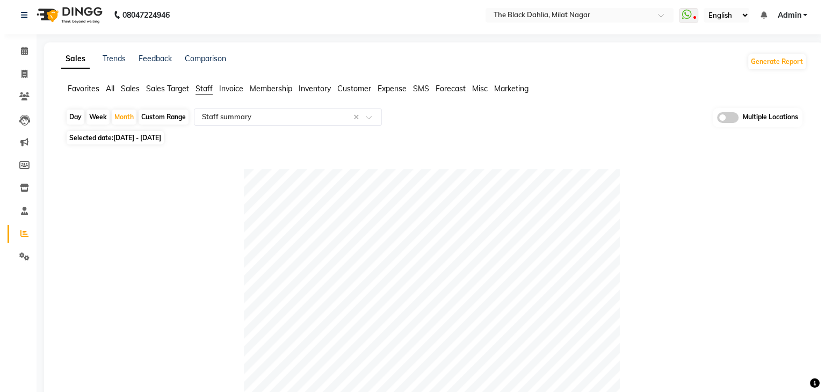
scroll to position [0, 0]
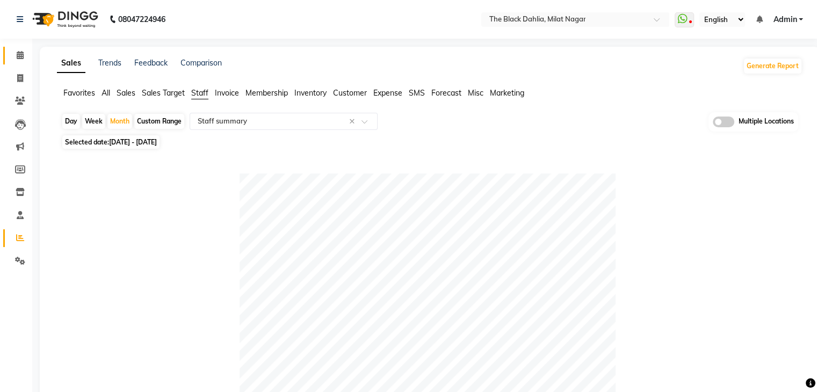
click at [22, 63] on link "Calendar" at bounding box center [16, 56] width 26 height 18
